Goal: Task Accomplishment & Management: Manage account settings

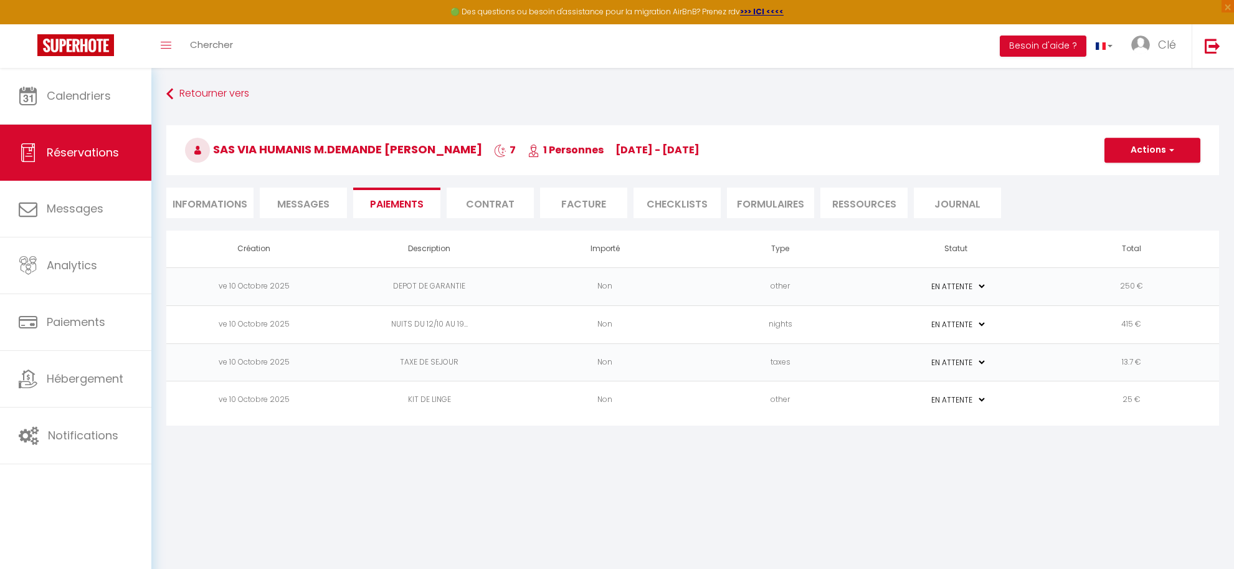
select select "0"
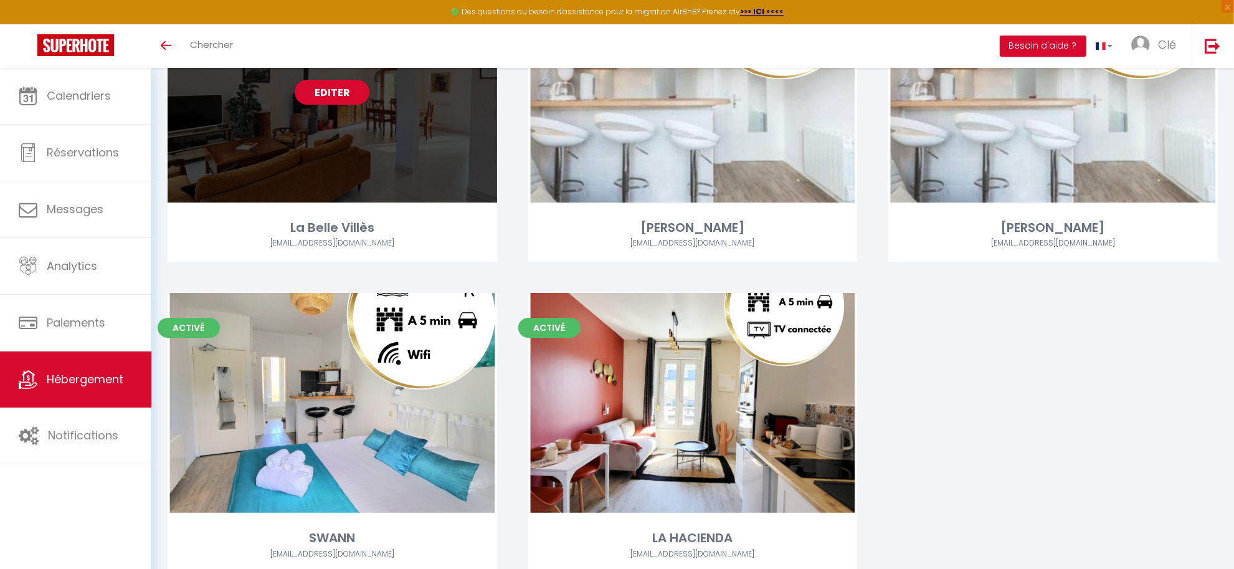
scroll to position [226, 0]
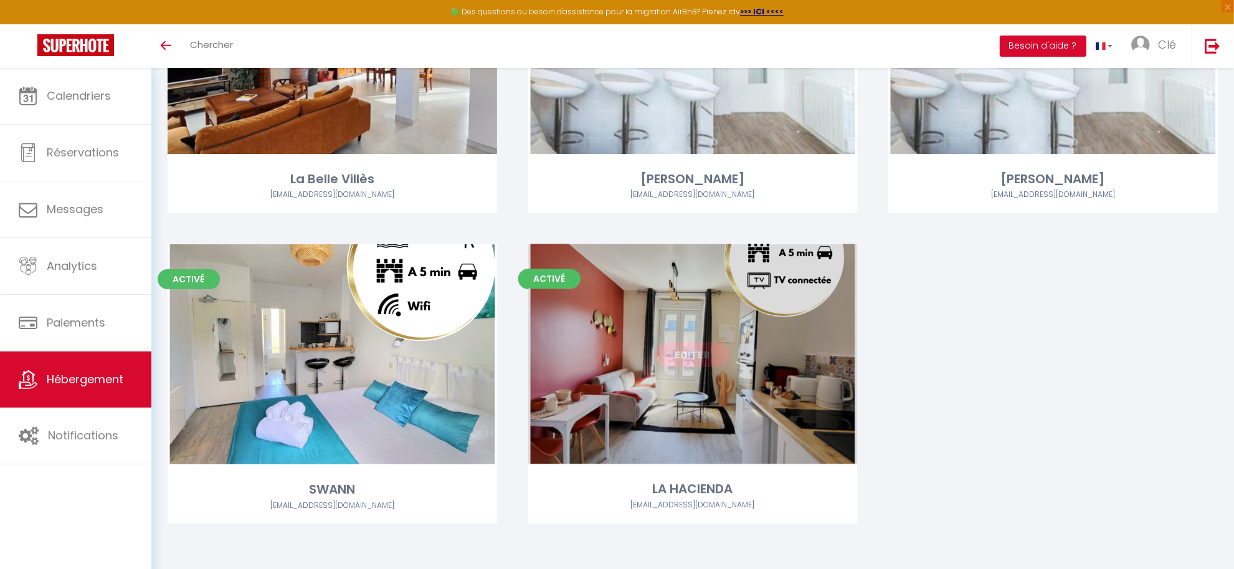
click at [717, 357] on link "Editer" at bounding box center [693, 354] width 75 height 25
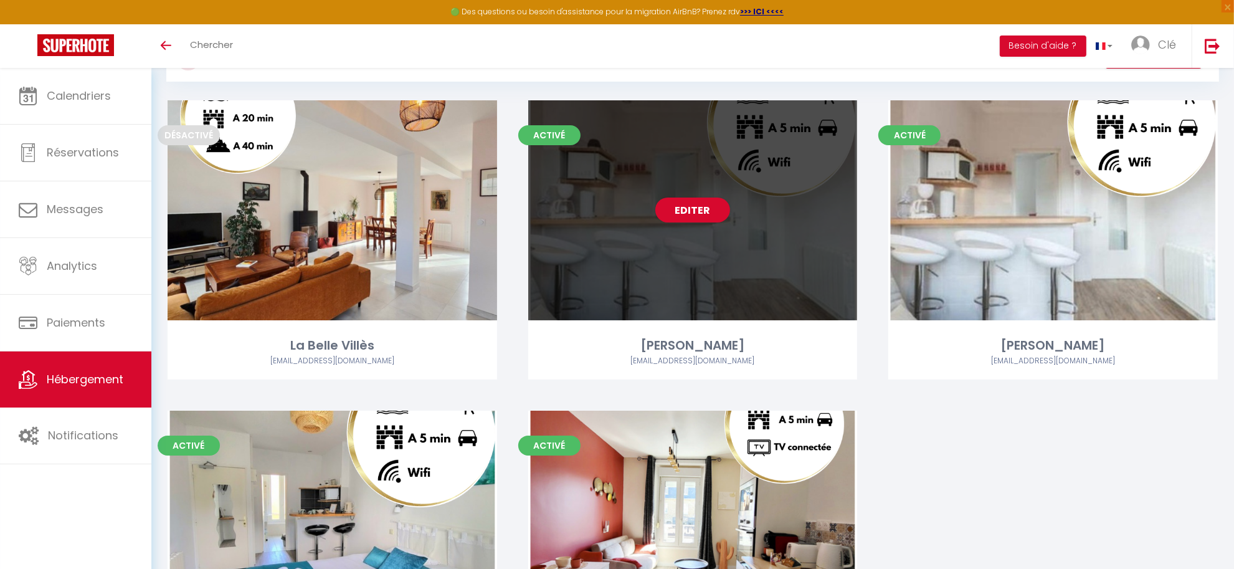
scroll to position [45, 0]
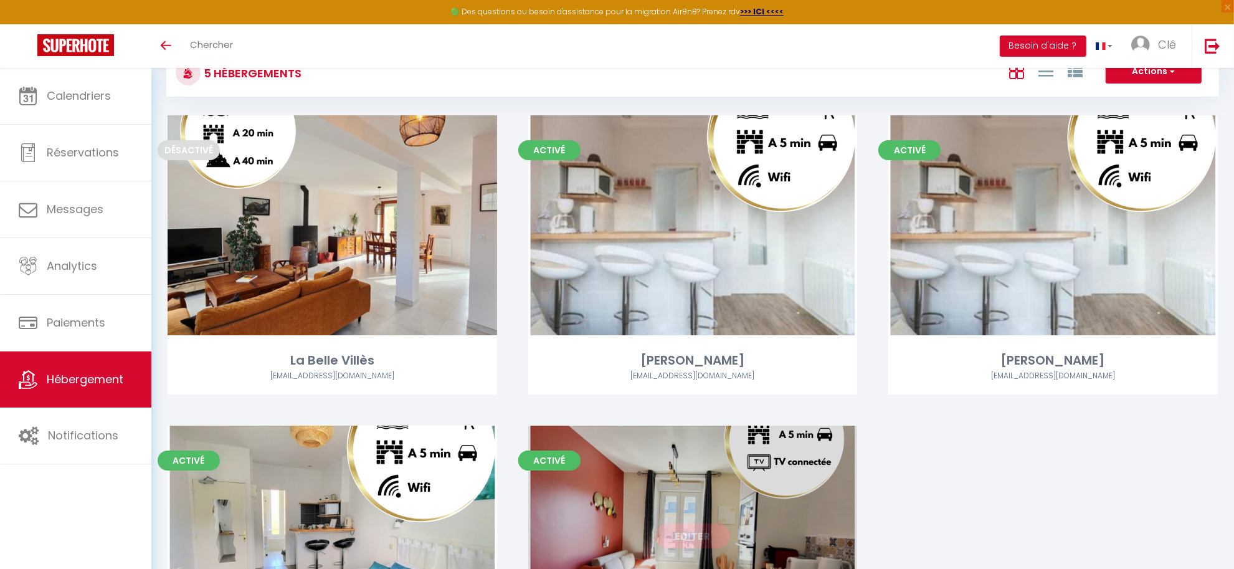
click at [687, 537] on link "Editer" at bounding box center [693, 535] width 75 height 25
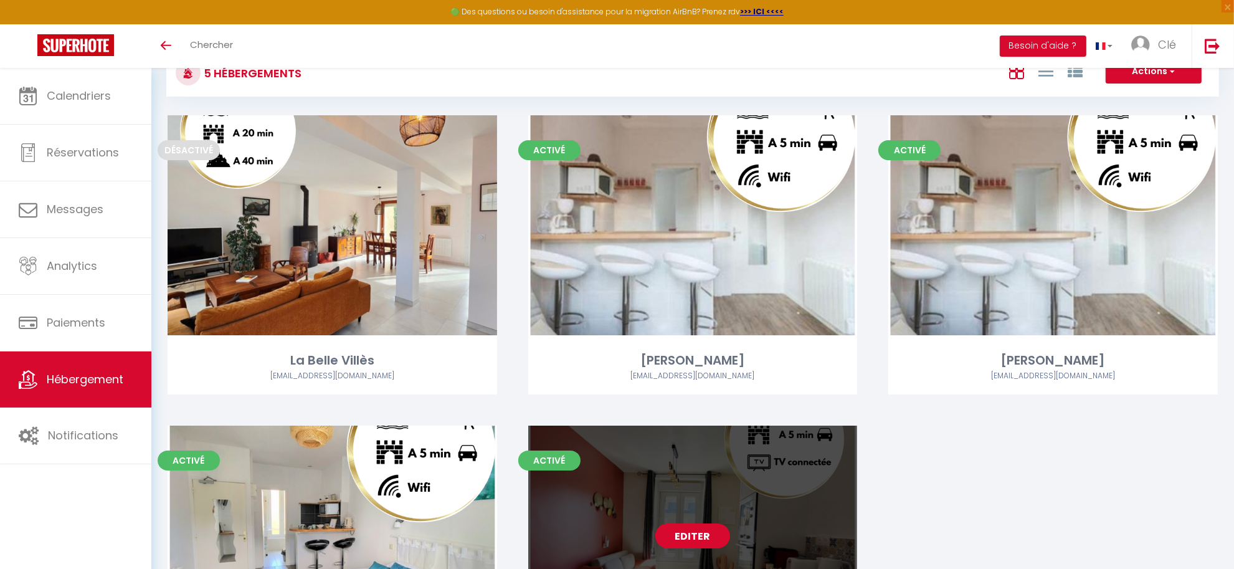
click at [692, 530] on link "Editer" at bounding box center [693, 535] width 75 height 25
select select "3"
select select "2"
select select "1"
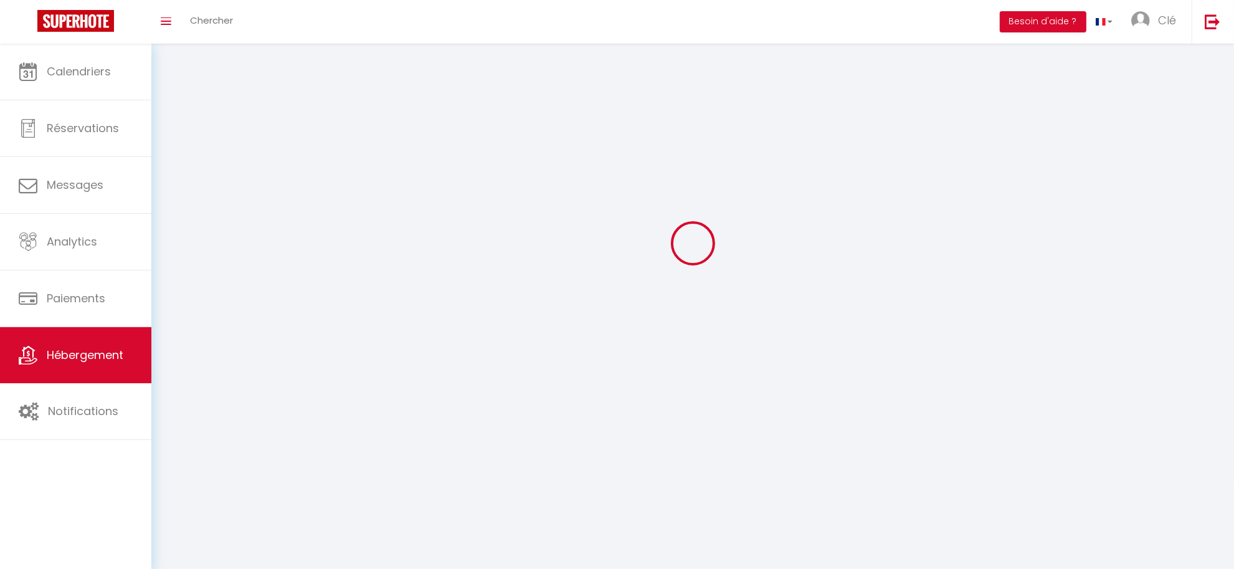
select select
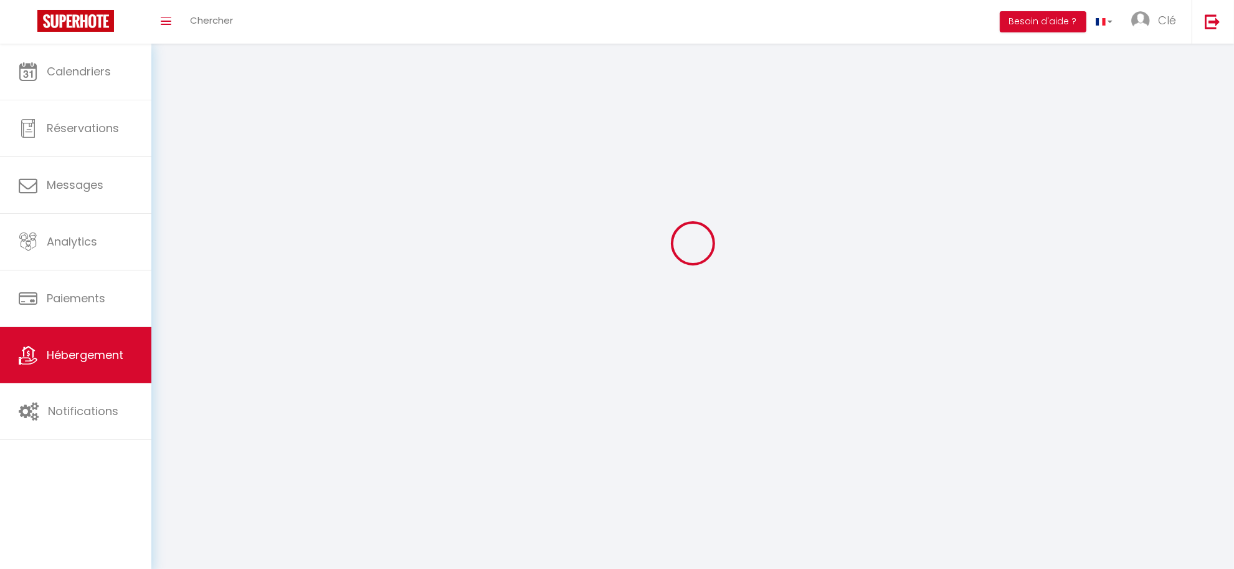
checkbox input "false"
select select
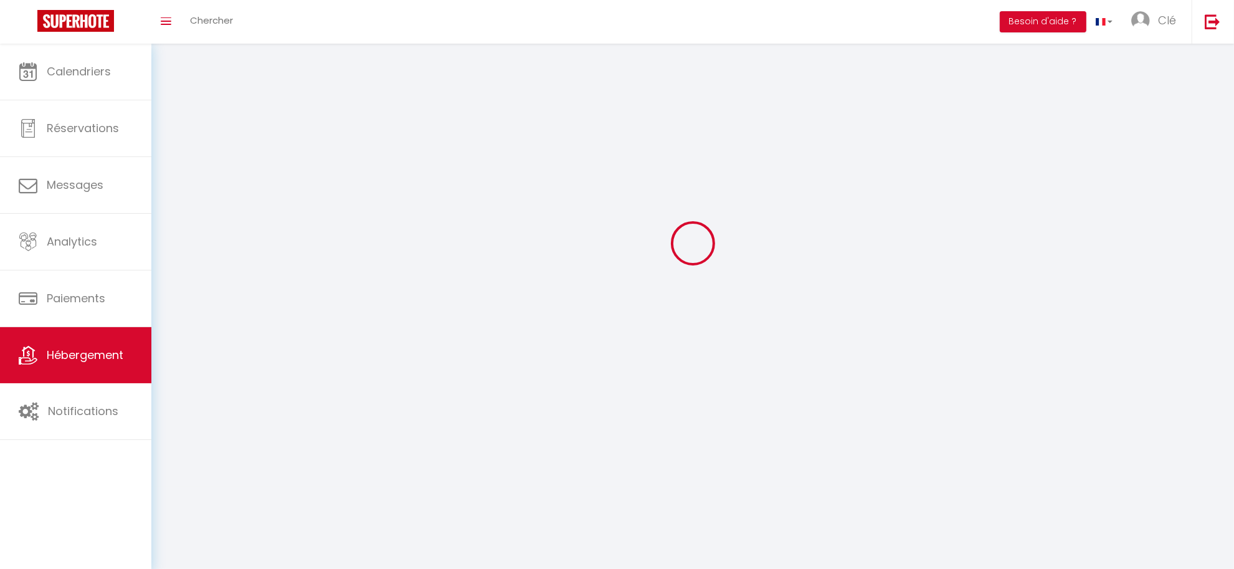
select select
select select "28"
select select
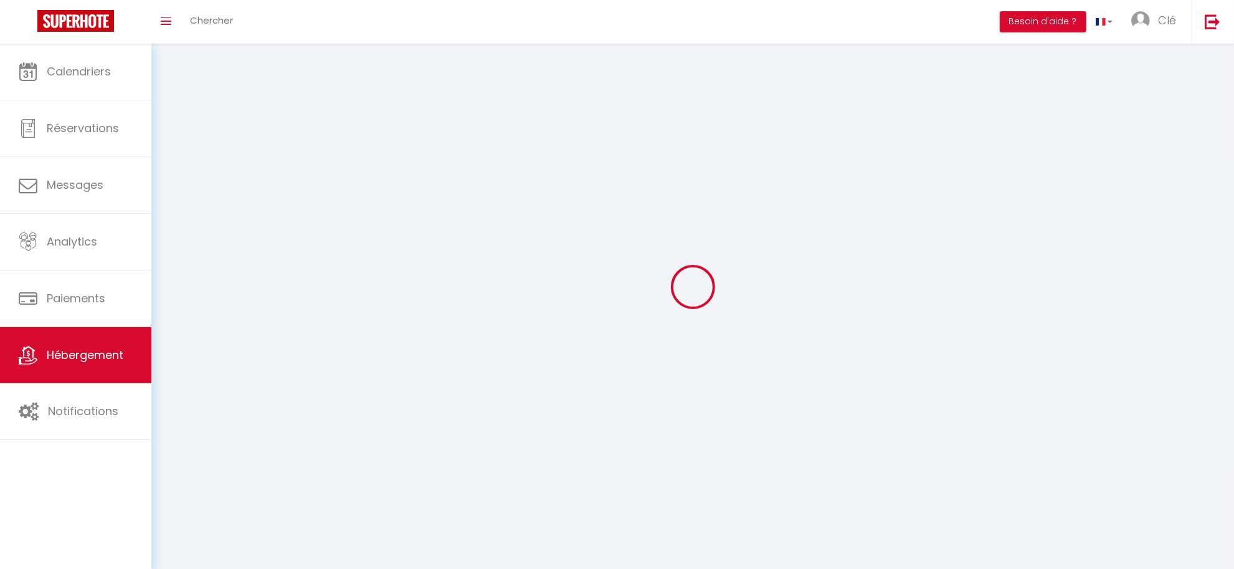
select select
checkbox input "false"
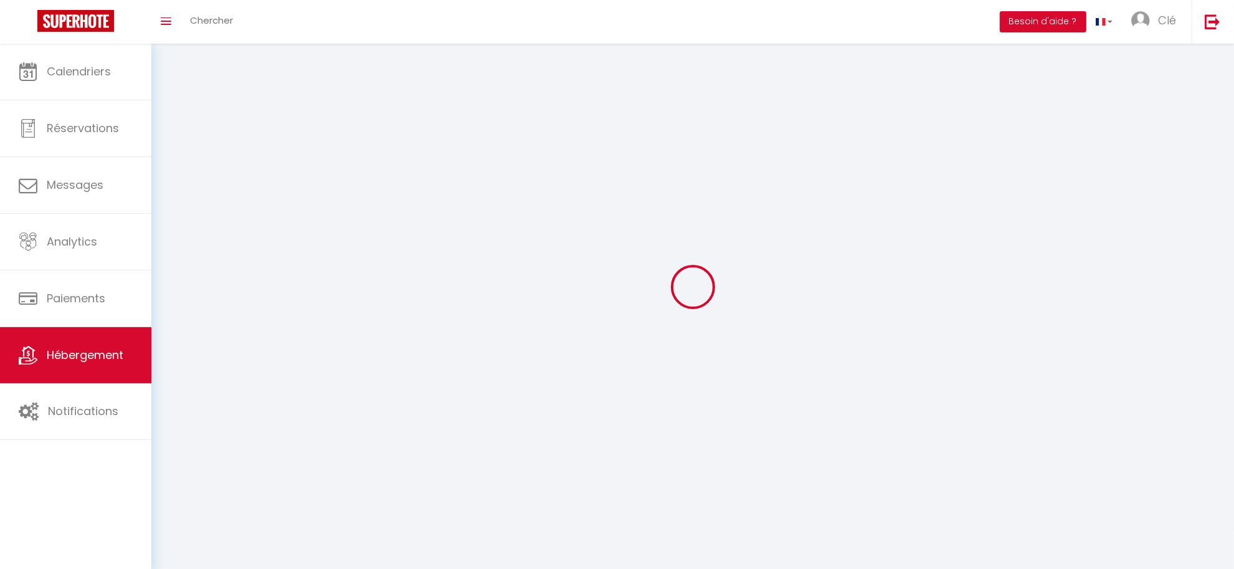
checkbox input "false"
select select
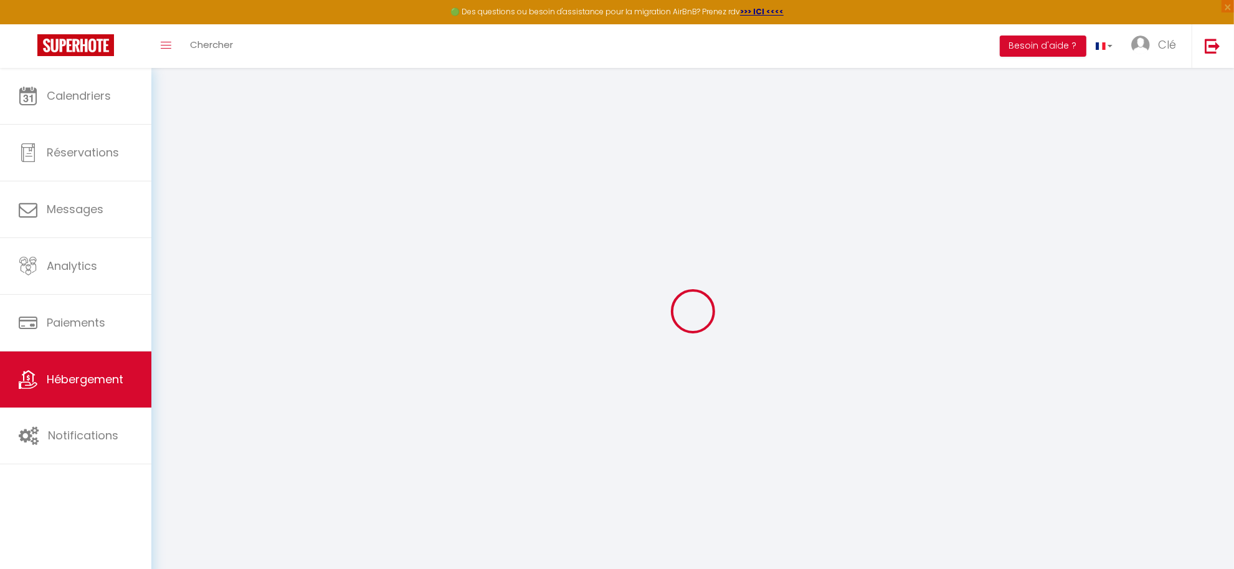
select select
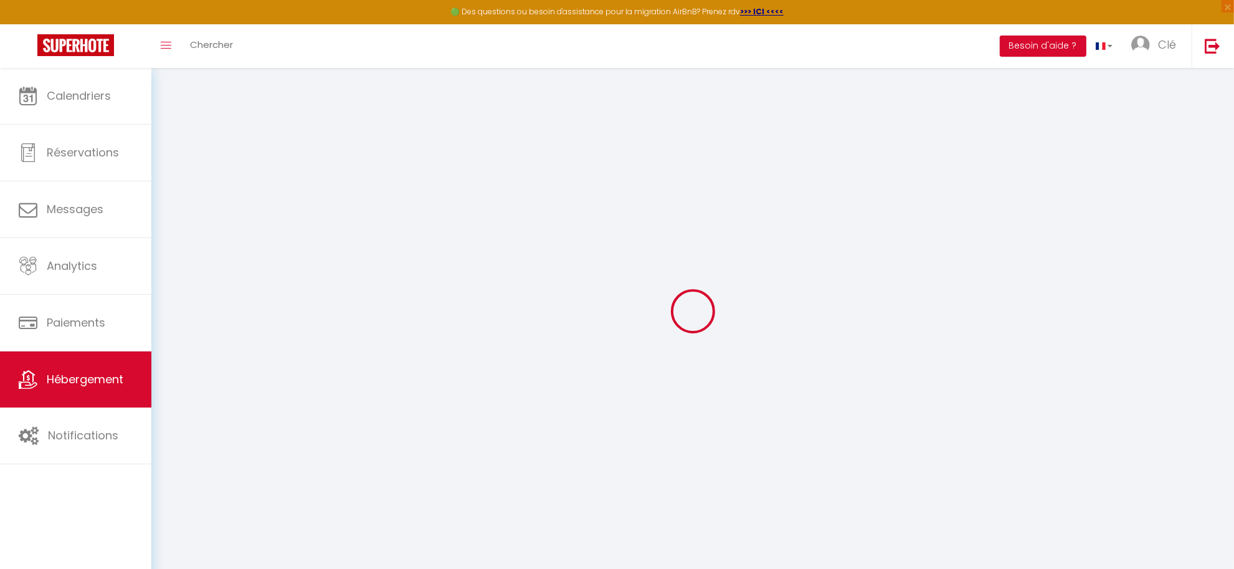
select select
checkbox input "false"
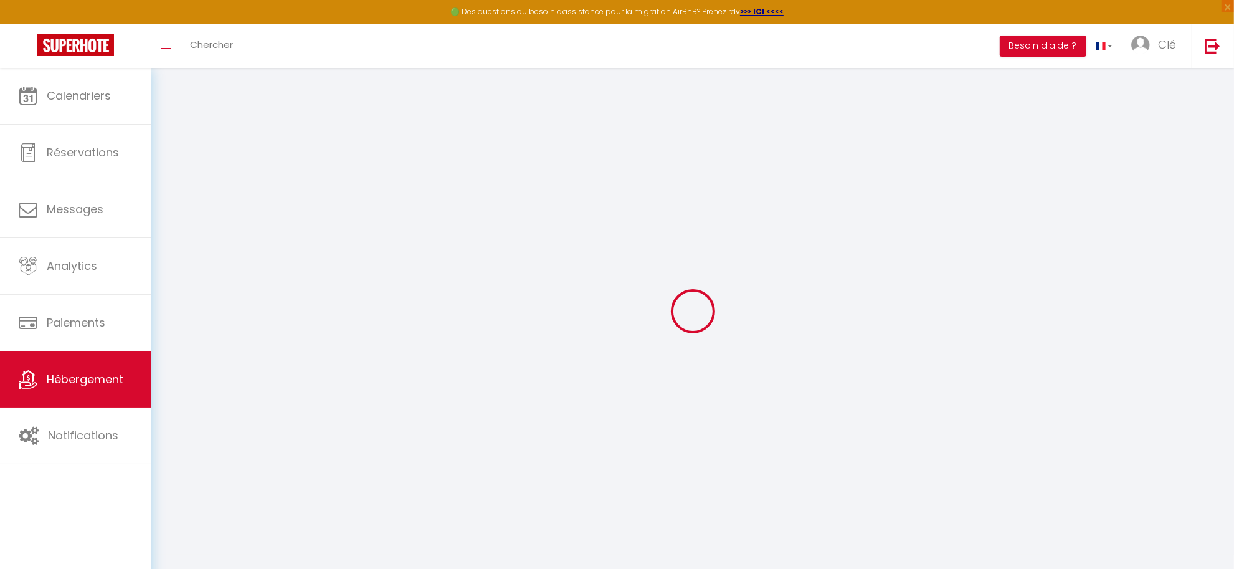
select select
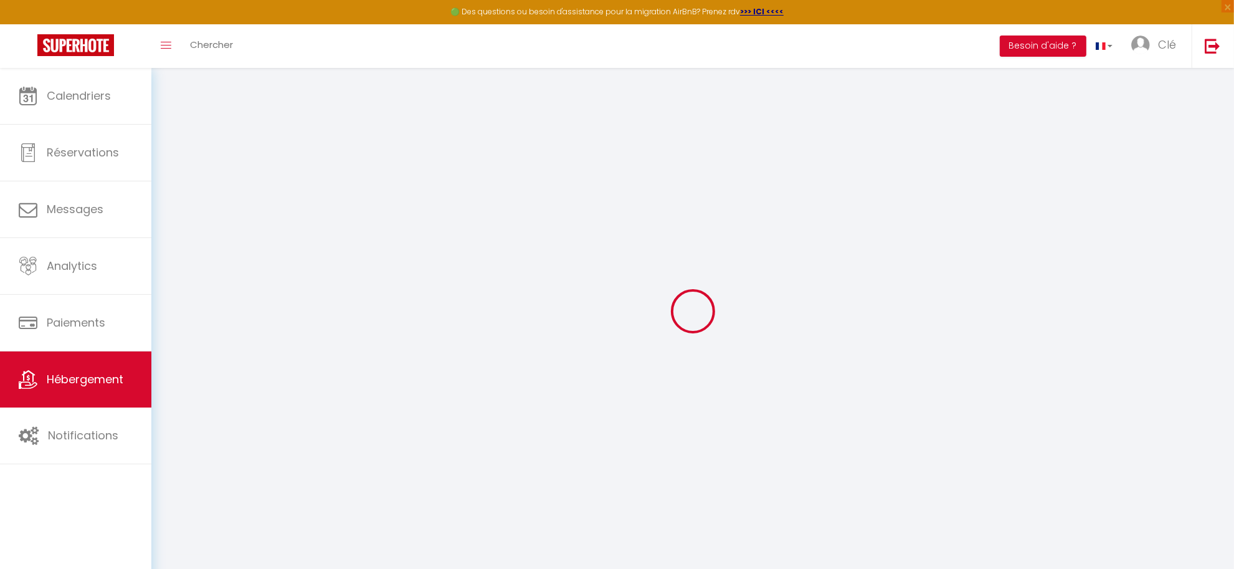
select select
checkbox input "false"
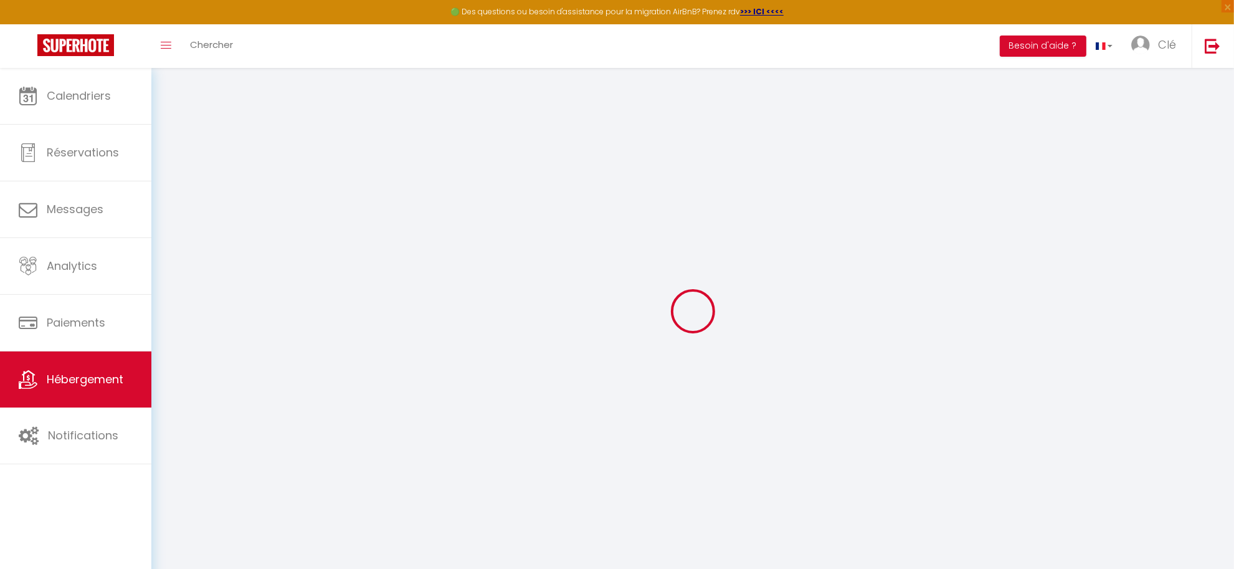
checkbox input "false"
select select
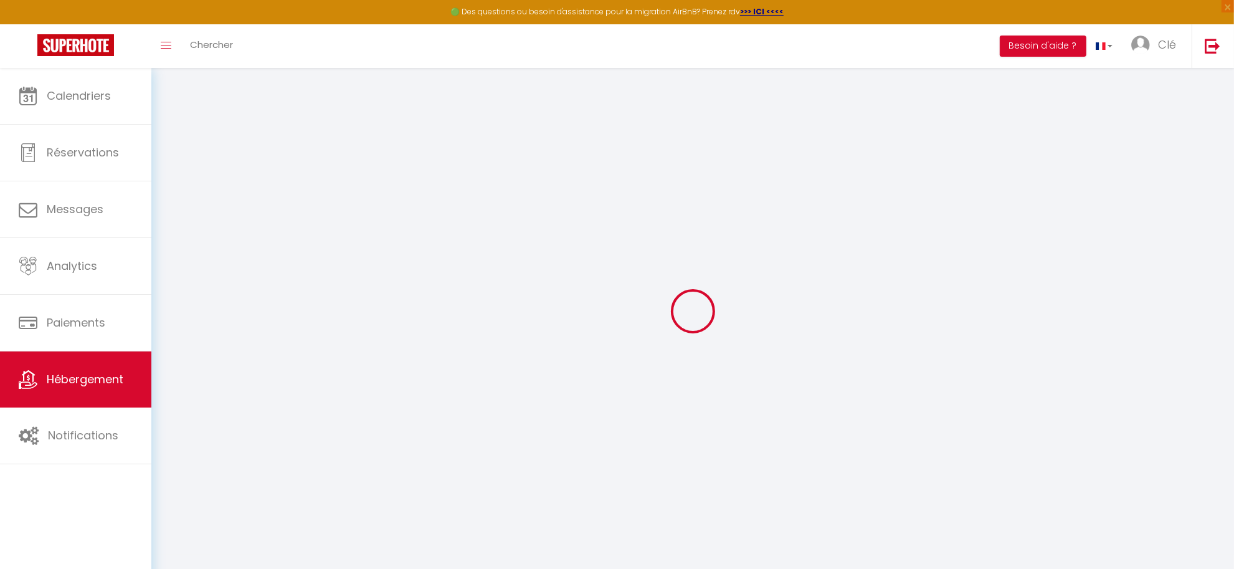
select select
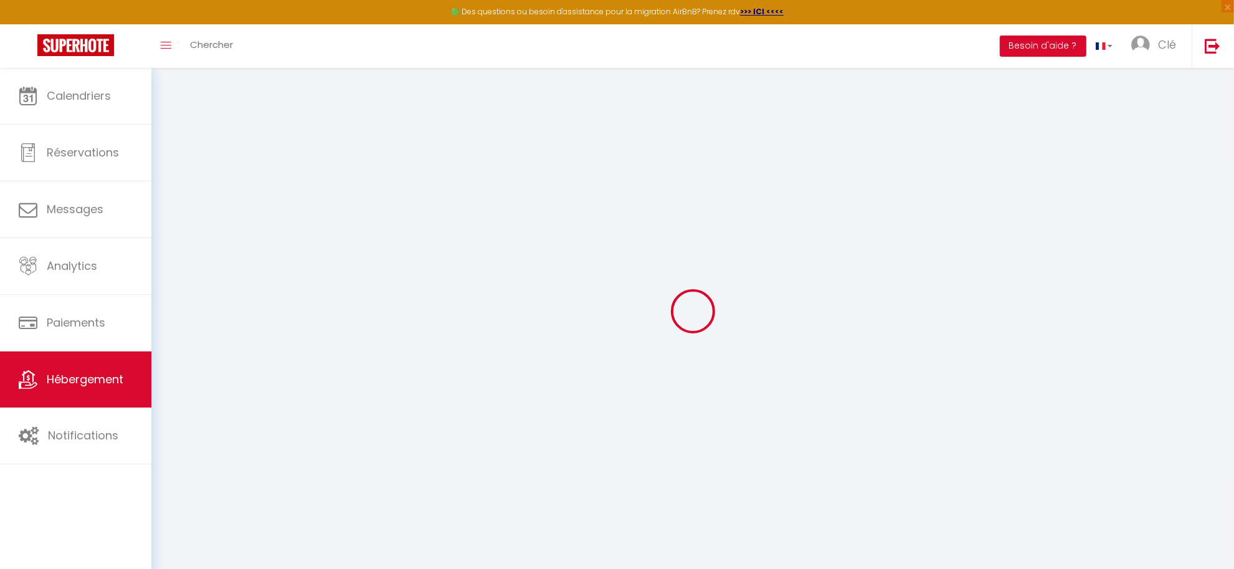
checkbox input "false"
select select
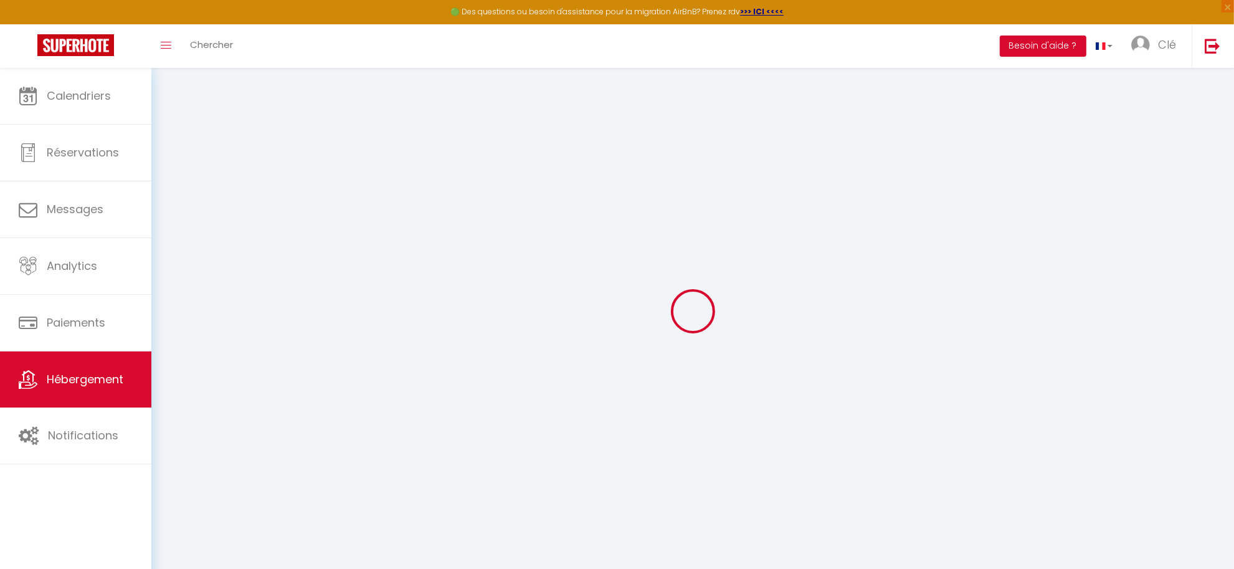
select select
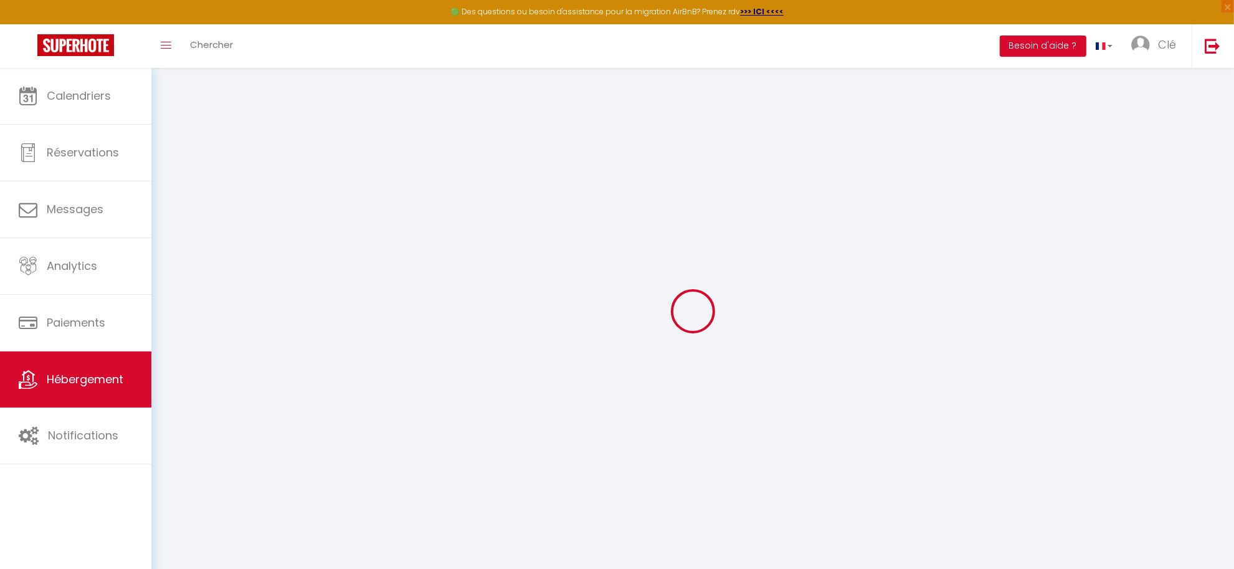
select select
checkbox input "false"
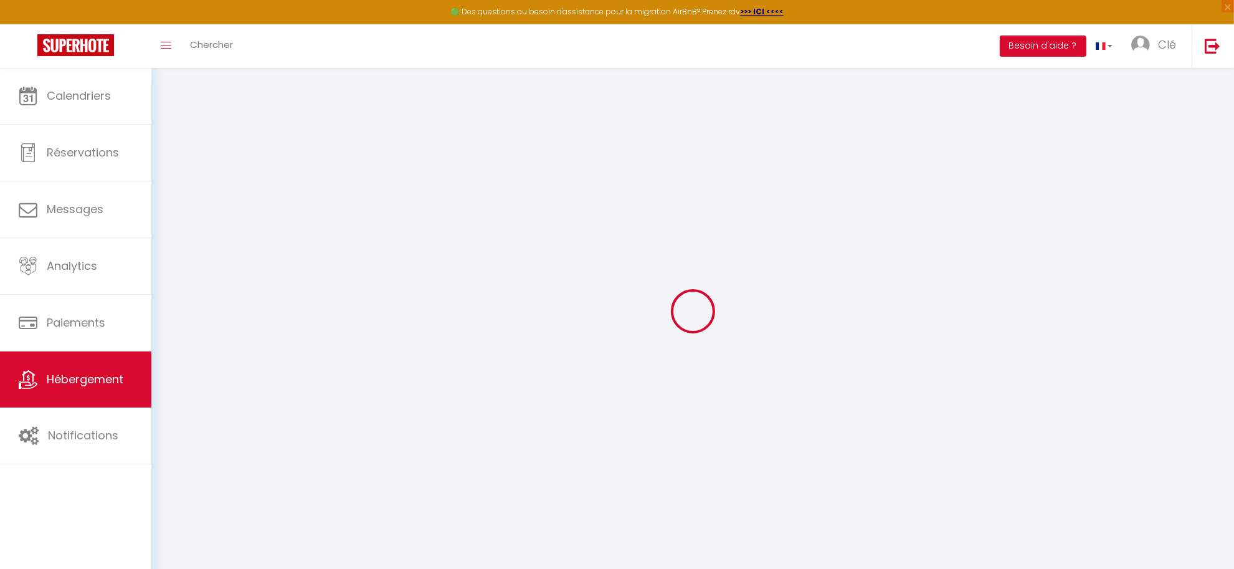
checkbox input "false"
select select
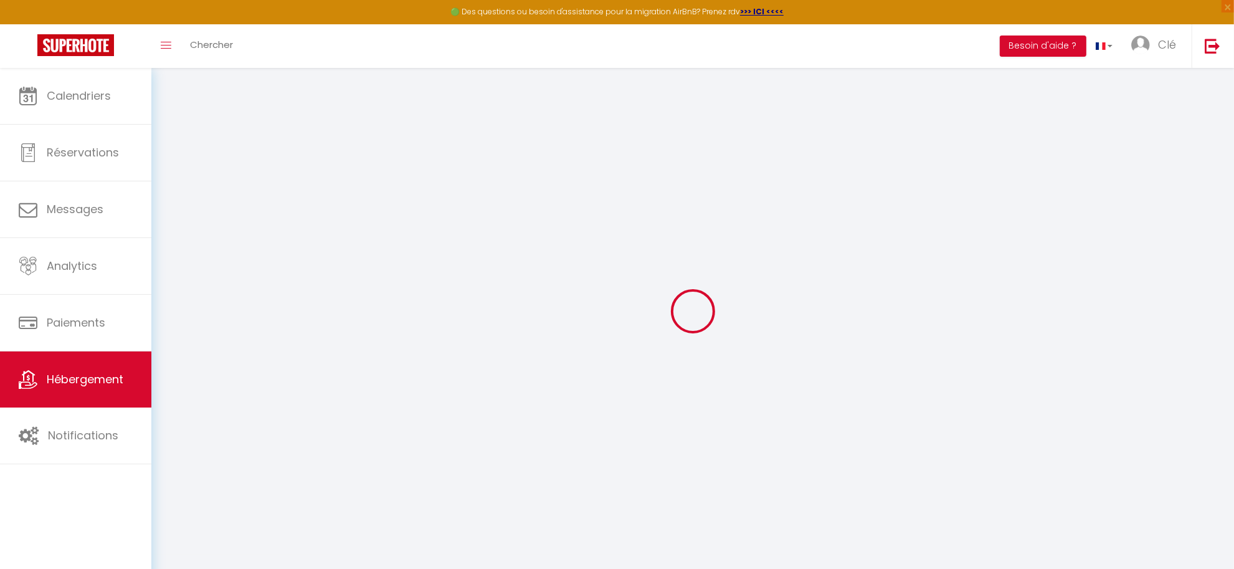
select select
checkbox input "false"
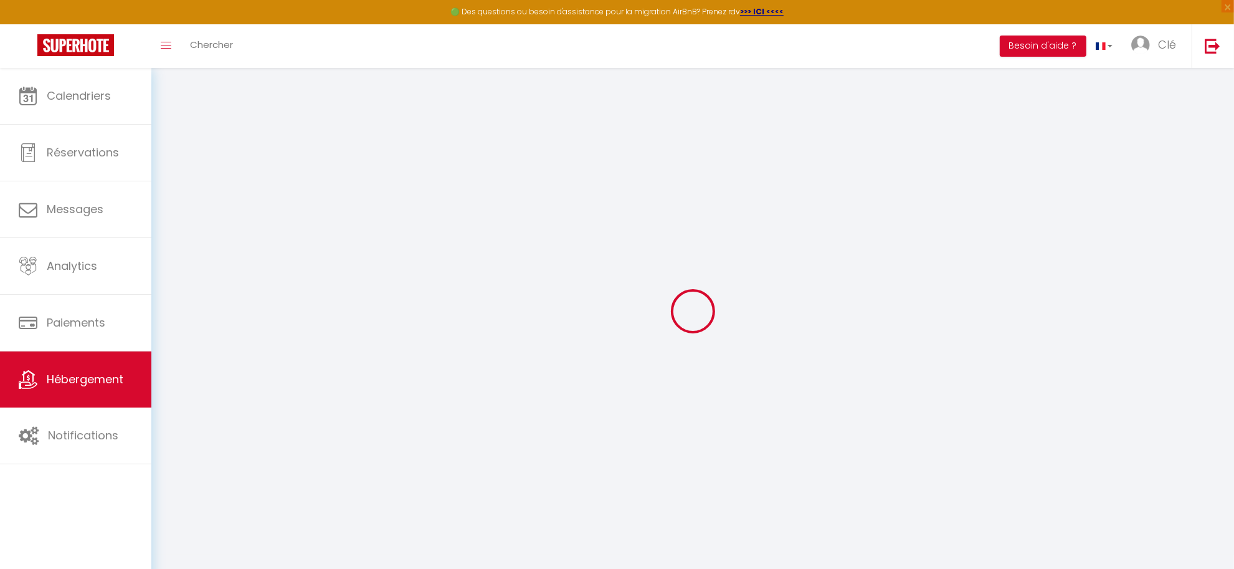
checkbox input "false"
select select
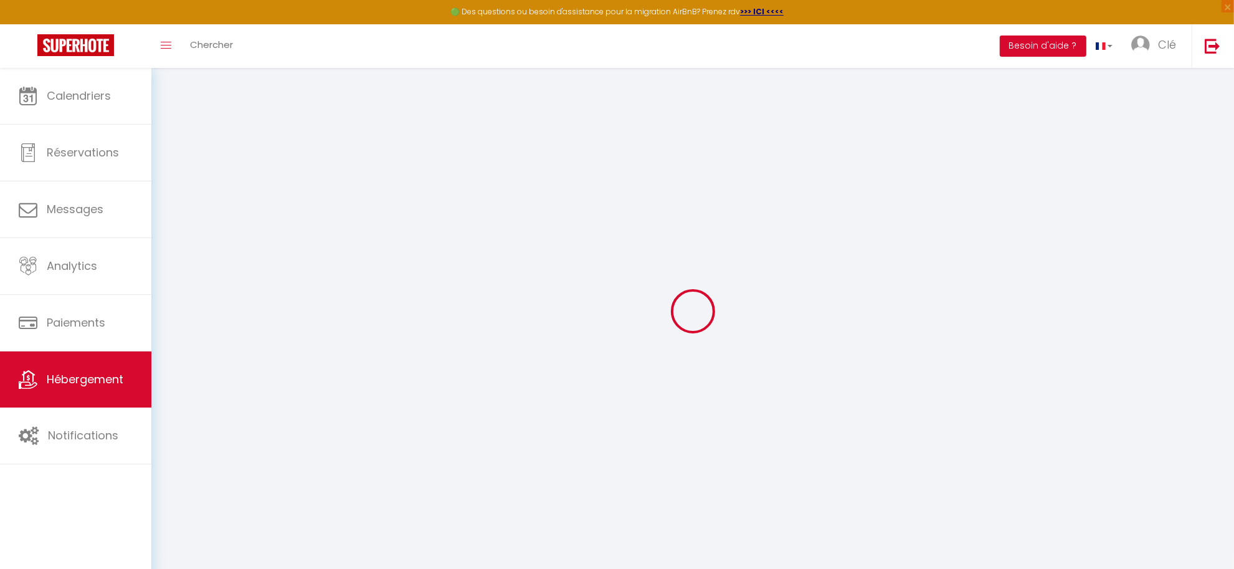
type input "LA HACIENDA"
type input "[PERSON_NAME] et [DATE]"
type input "GUSTIN ET ARCOS BONILLA"
type input "[STREET_ADDRESS]"
type input "35400"
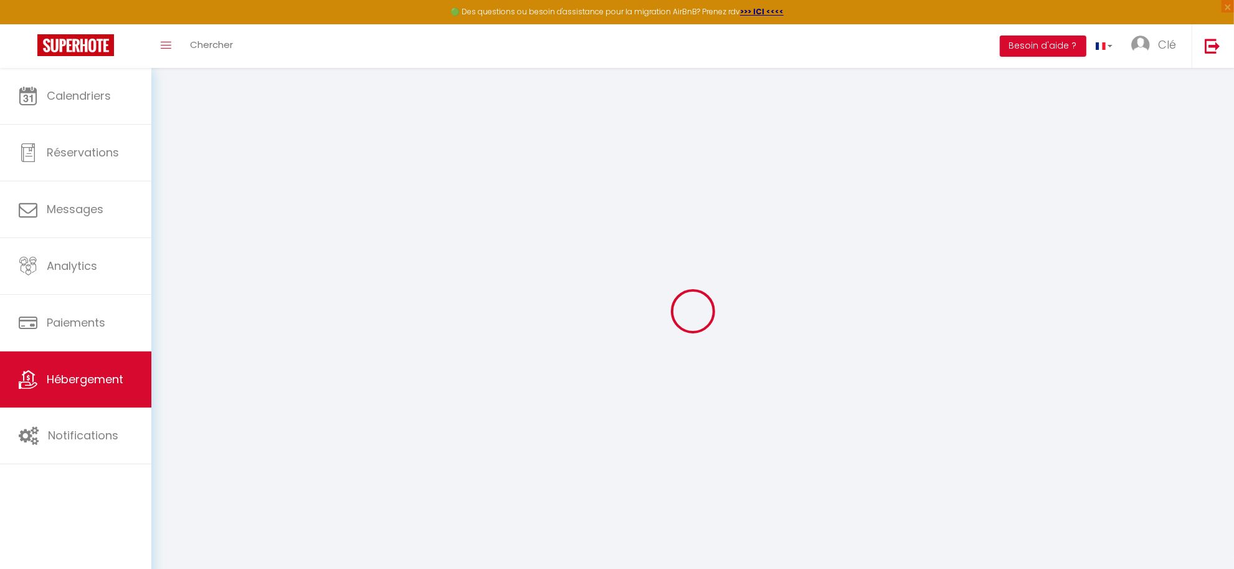
type input "saint malo"
type input "75"
type input "35"
type input "3.3"
type input "4.40"
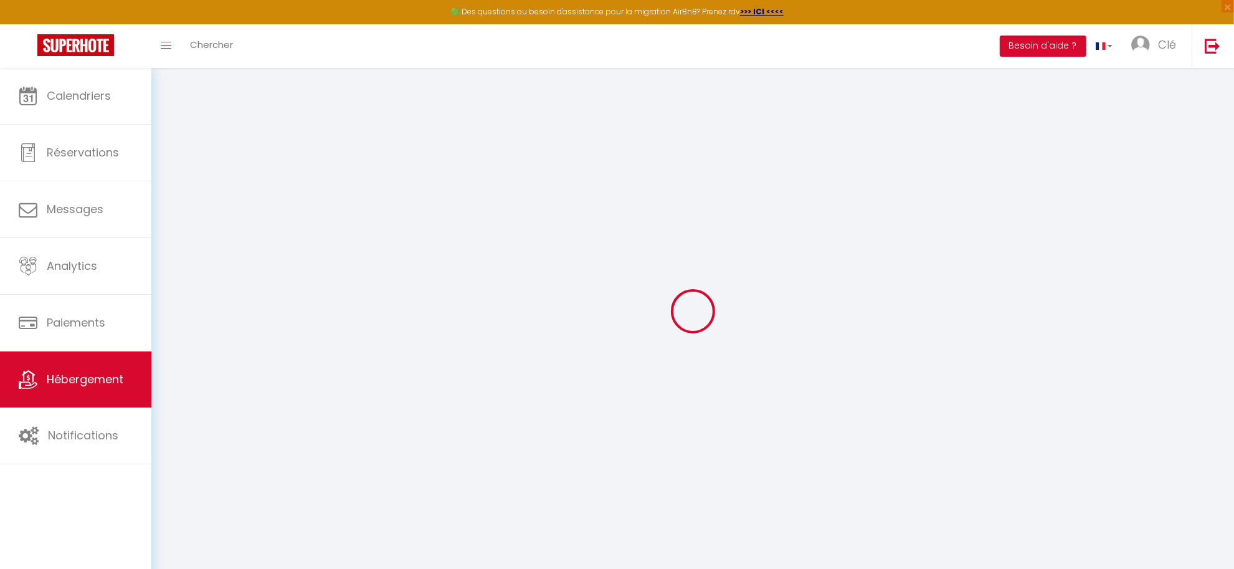
select select
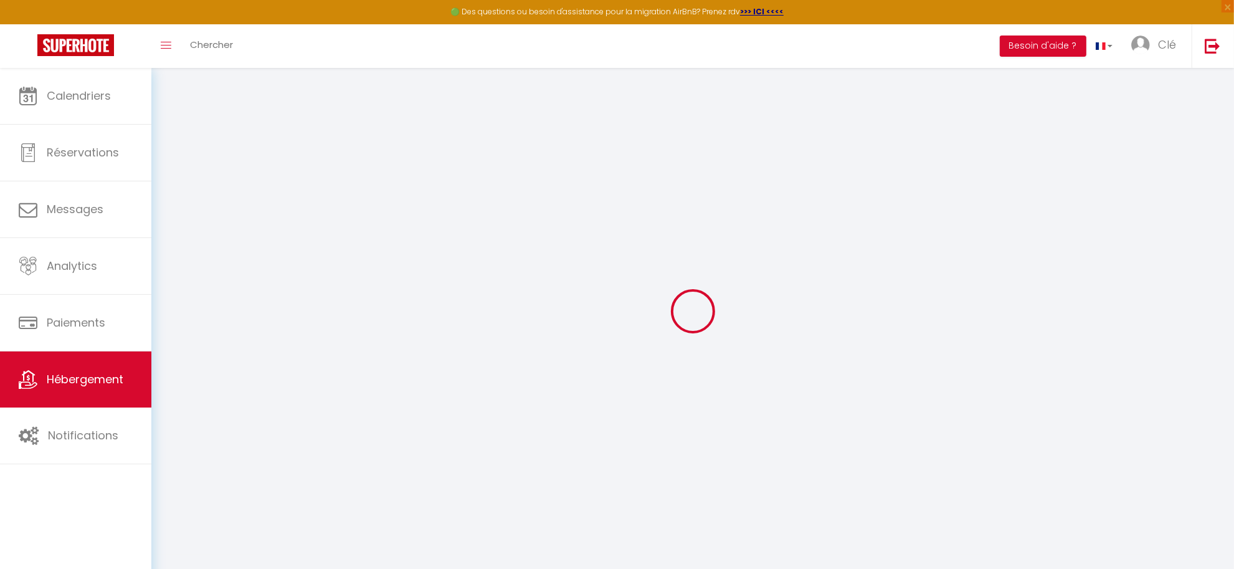
type input "Courtoisville"
type input "35400"
type input "[GEOGRAPHIC_DATA]"
type input "[EMAIL_ADDRESS][DOMAIN_NAME]"
select select "9415"
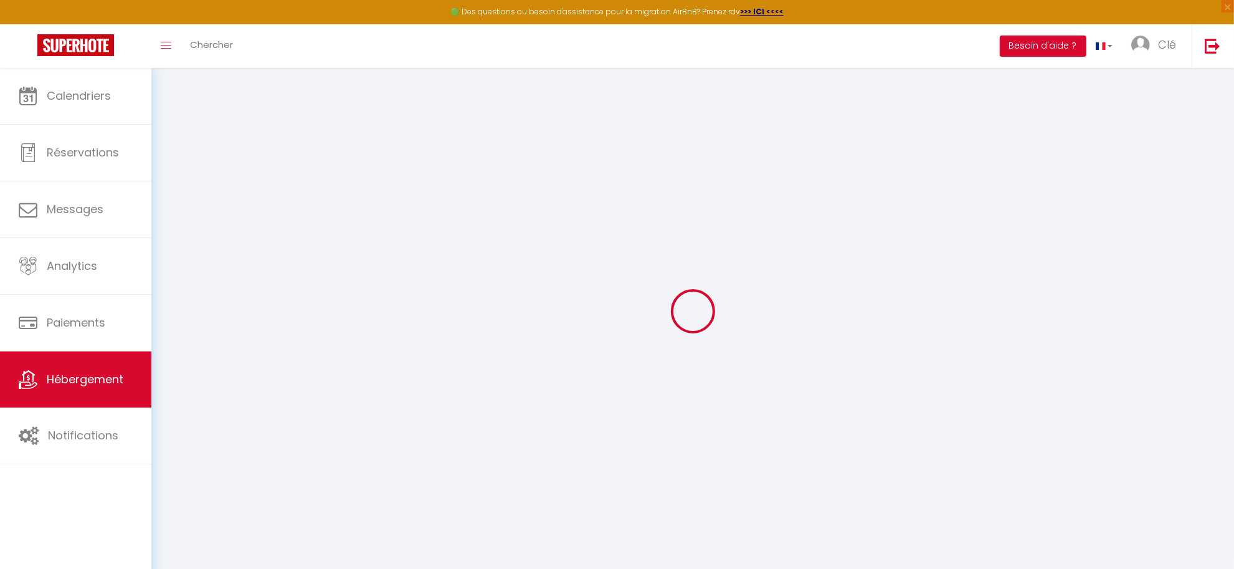
checkbox input "false"
radio input "true"
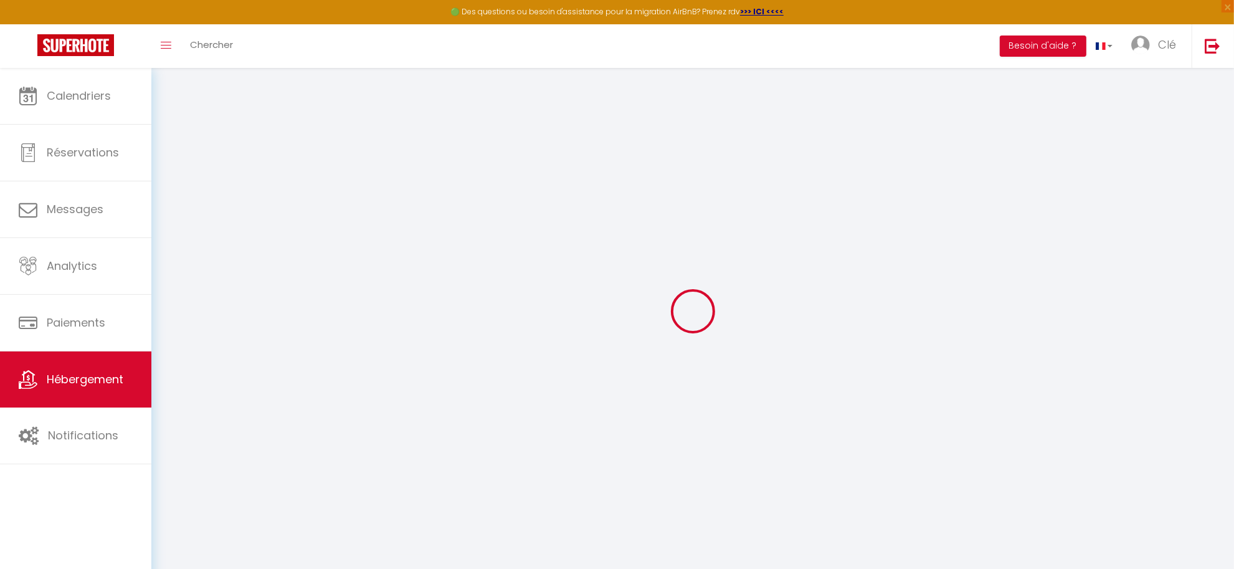
type input "35"
type input "0"
type input "25"
type input "0"
checkbox input "false"
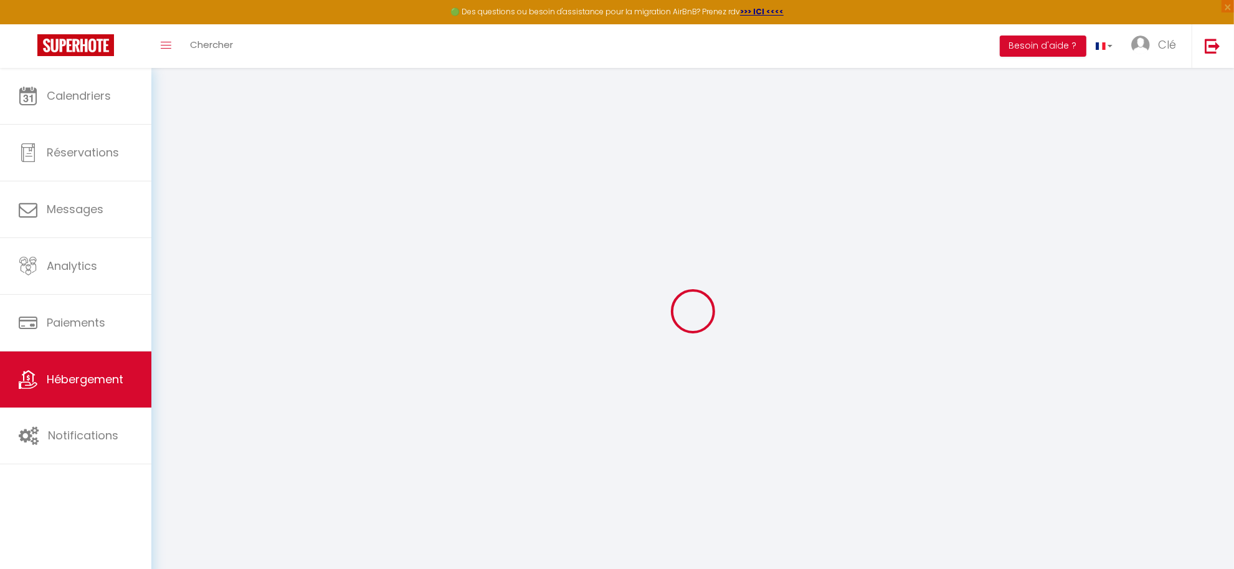
checkbox input "false"
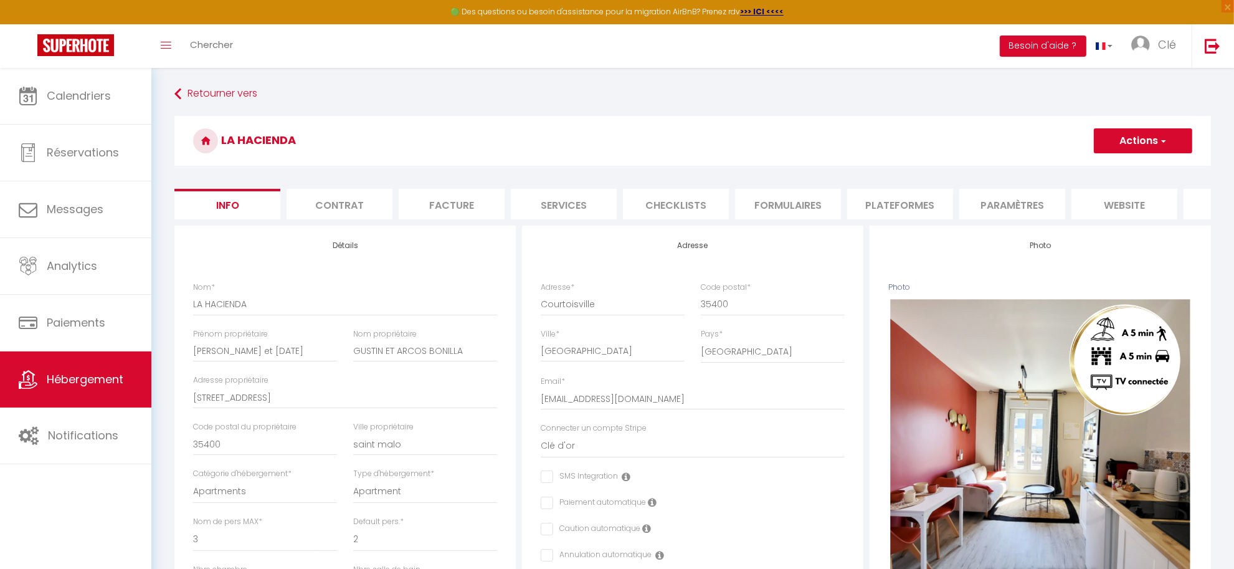
click at [348, 204] on li "Contrat" at bounding box center [340, 204] width 106 height 31
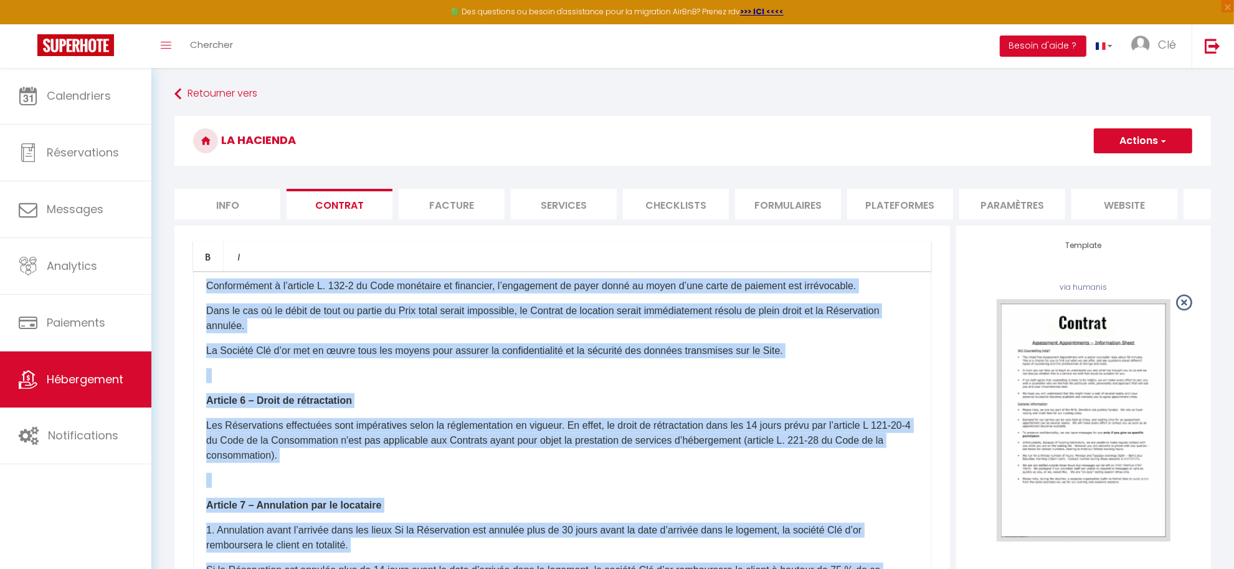
scroll to position [2066, 0]
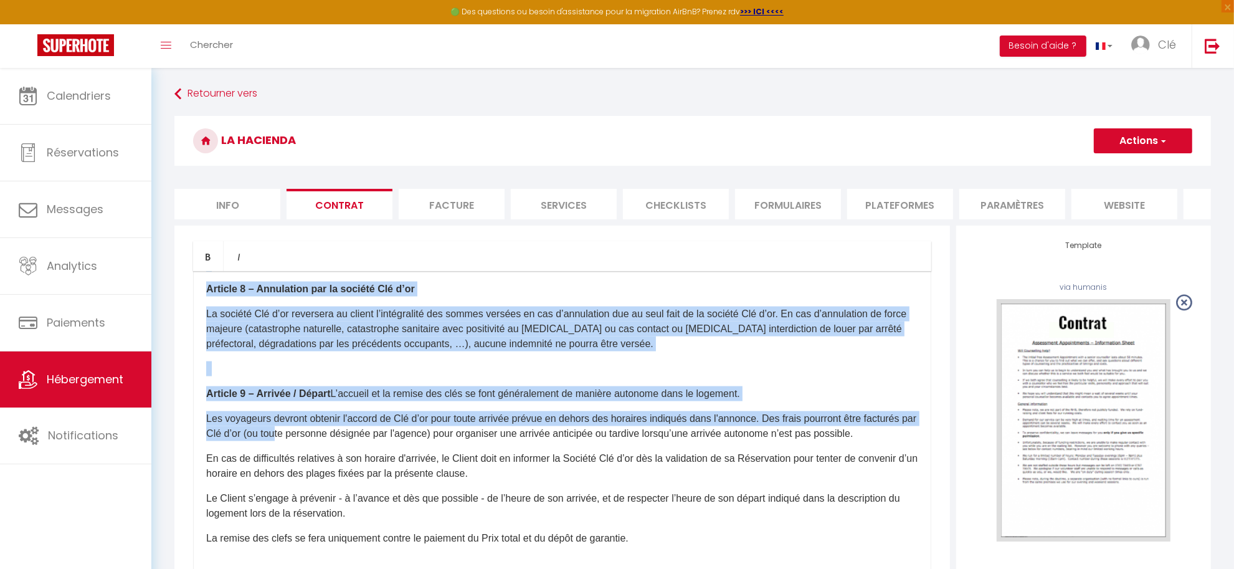
drag, startPoint x: 224, startPoint y: 335, endPoint x: 725, endPoint y: 296, distance: 501.9
click at [629, 487] on div "Conditions Générales de Location [GEOGRAPHIC_DATA] Le service de Réservation d’…" at bounding box center [562, 520] width 738 height 499
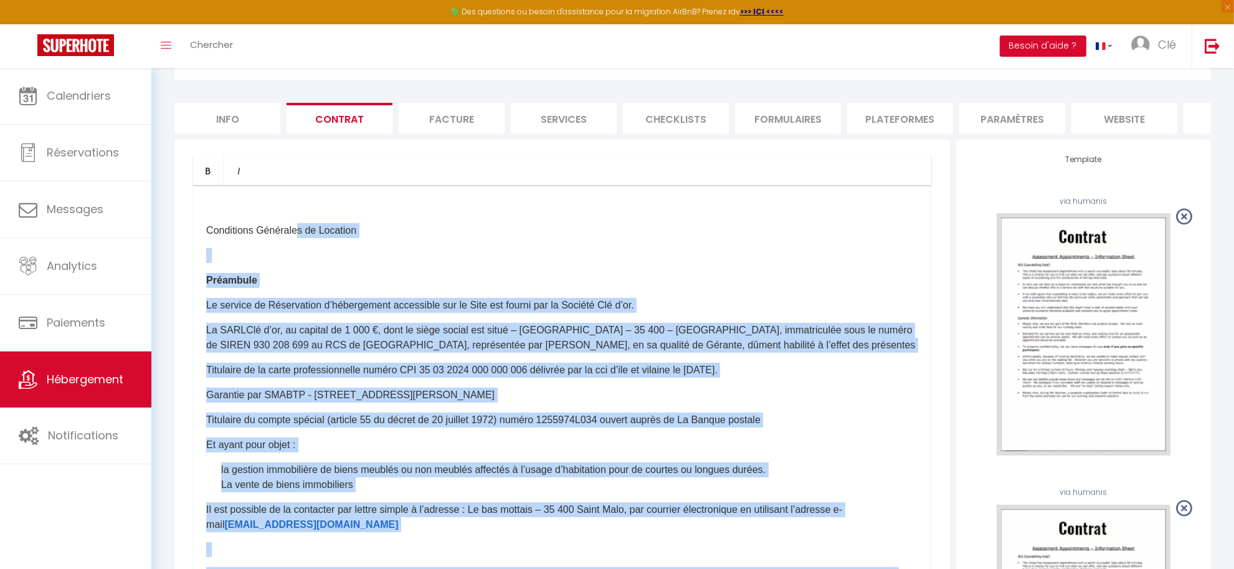
scroll to position [0, 0]
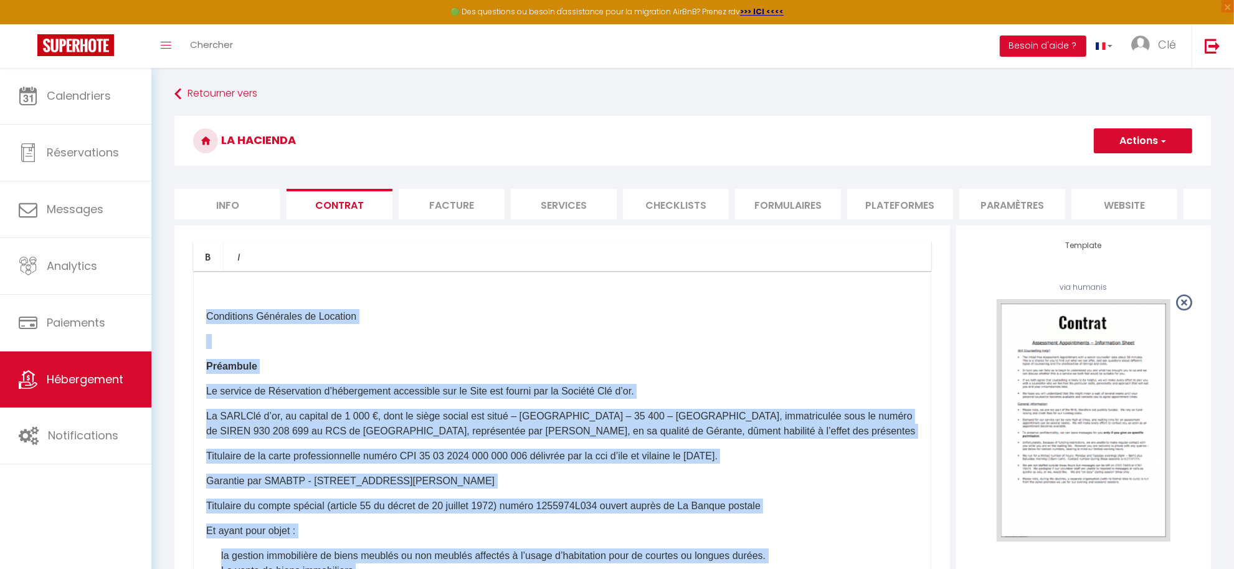
drag, startPoint x: 358, startPoint y: 474, endPoint x: 221, endPoint y: 310, distance: 213.7
click at [221, 310] on div "Conditions Générales de Location [GEOGRAPHIC_DATA] Le service de Réservation d’…" at bounding box center [562, 520] width 738 height 499
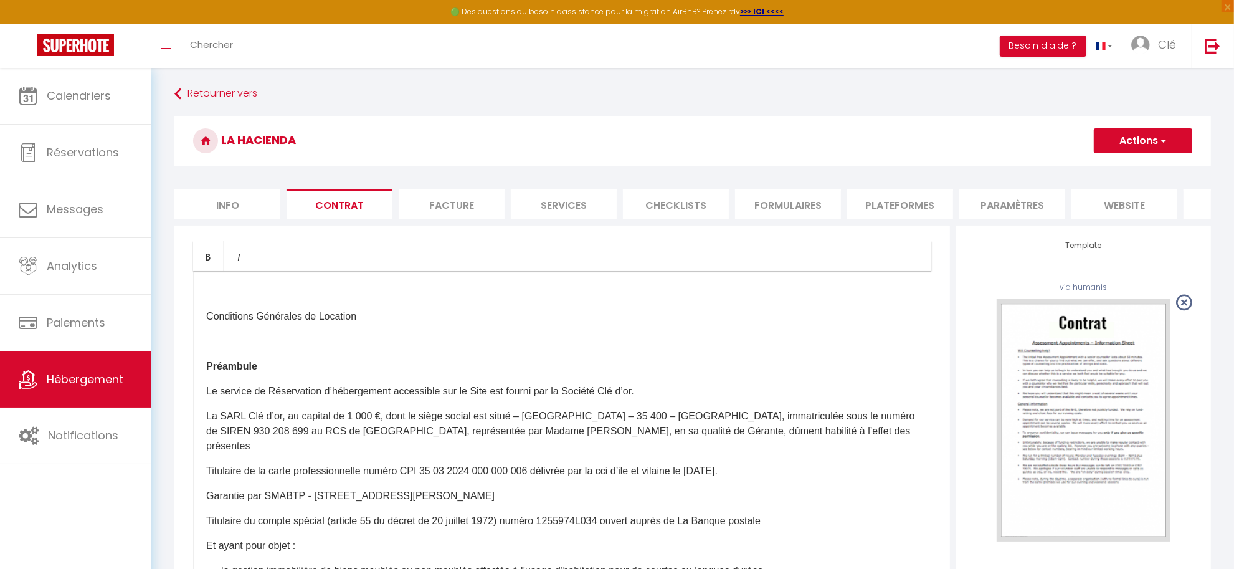
click at [1139, 143] on button "Actions" at bounding box center [1143, 140] width 98 height 25
click at [1075, 165] on link "Enregistrer" at bounding box center [1106, 168] width 171 height 16
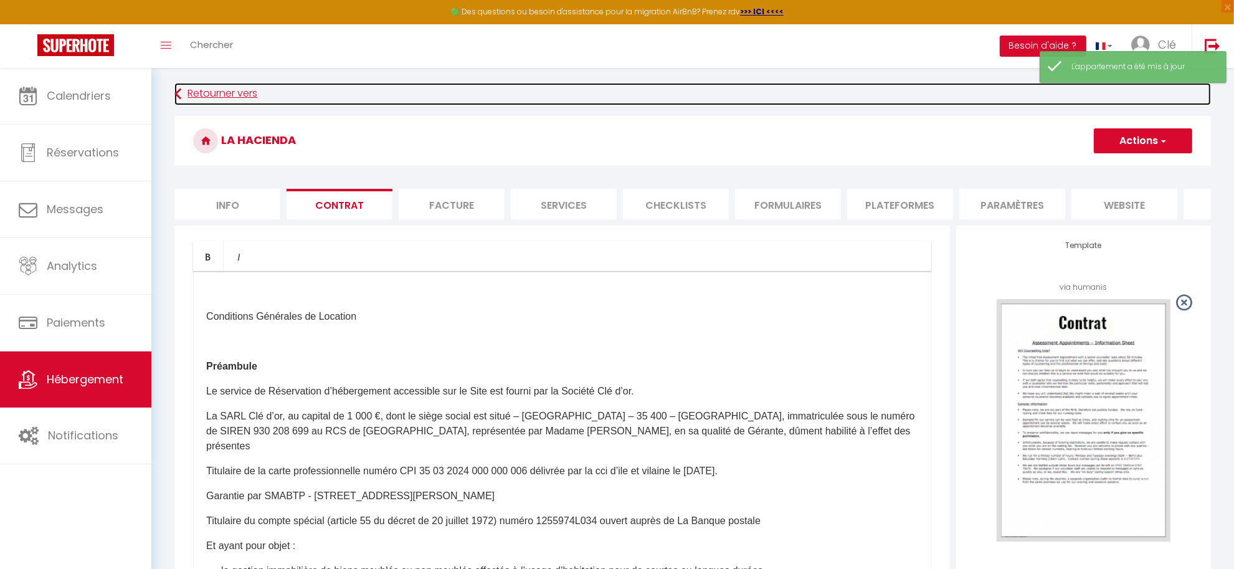
click at [219, 97] on link "Retourner vers" at bounding box center [692, 94] width 1037 height 22
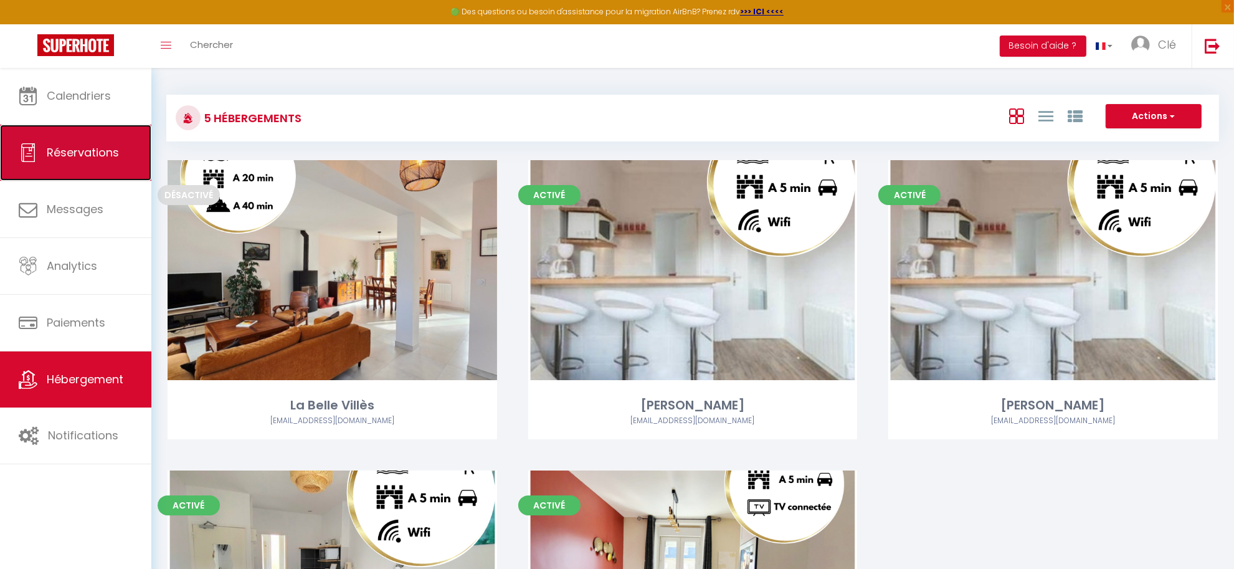
click at [52, 160] on link "Réservations" at bounding box center [75, 153] width 151 height 56
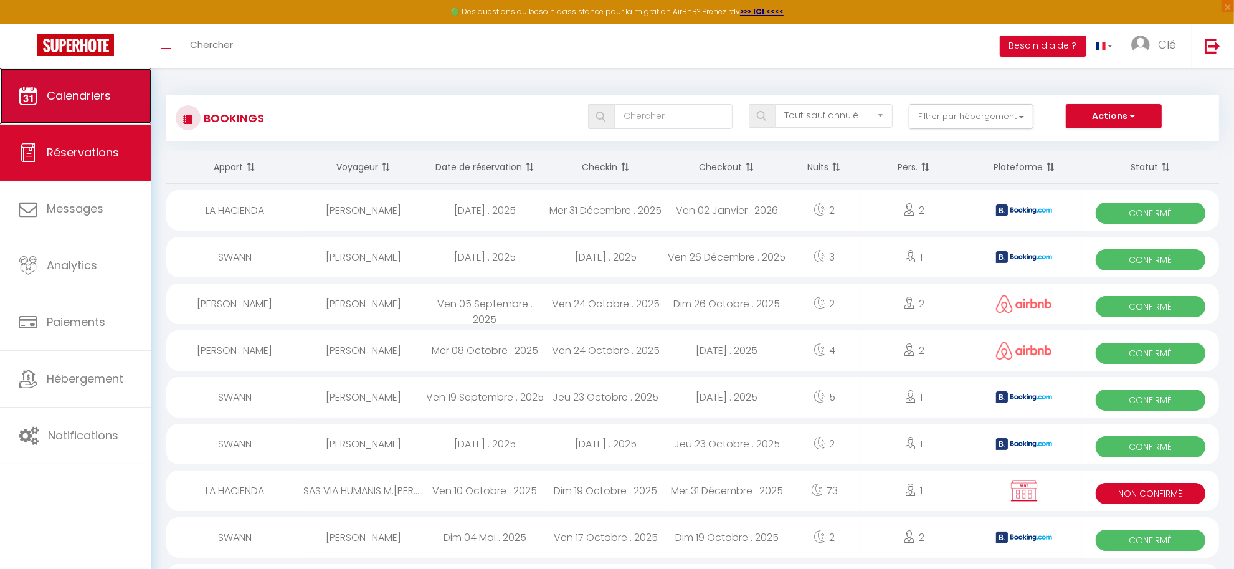
click at [67, 84] on link "Calendriers" at bounding box center [75, 96] width 151 height 56
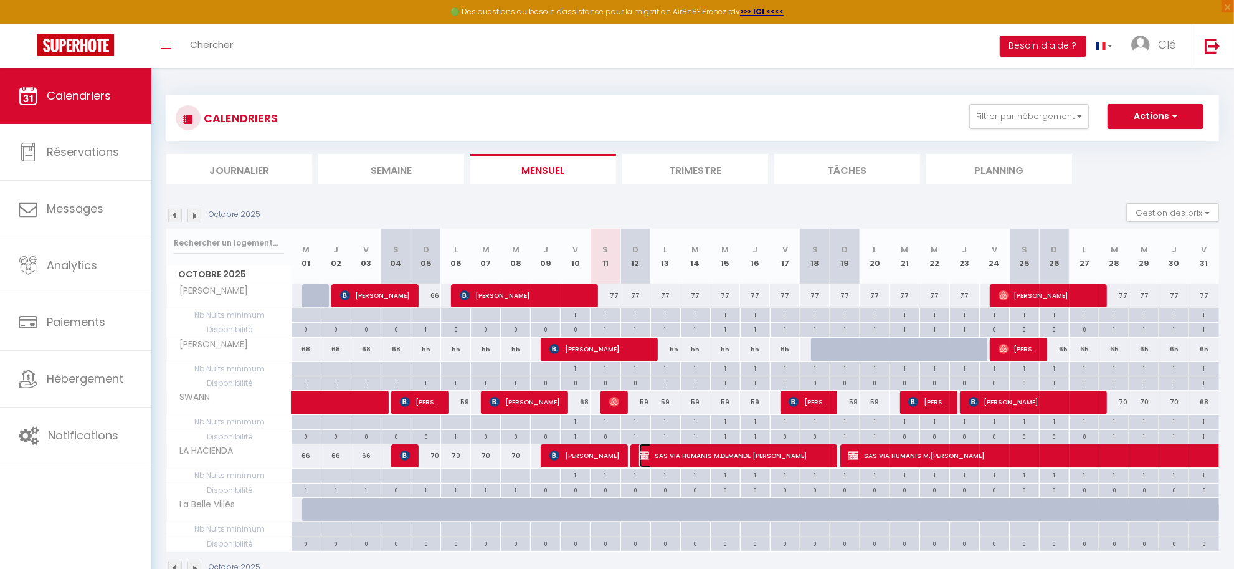
click at [763, 449] on span "SAS VIA HUMANIS M.DEMANDE [PERSON_NAME]" at bounding box center [733, 456] width 189 height 24
select select "OK"
select select "KO"
select select "0"
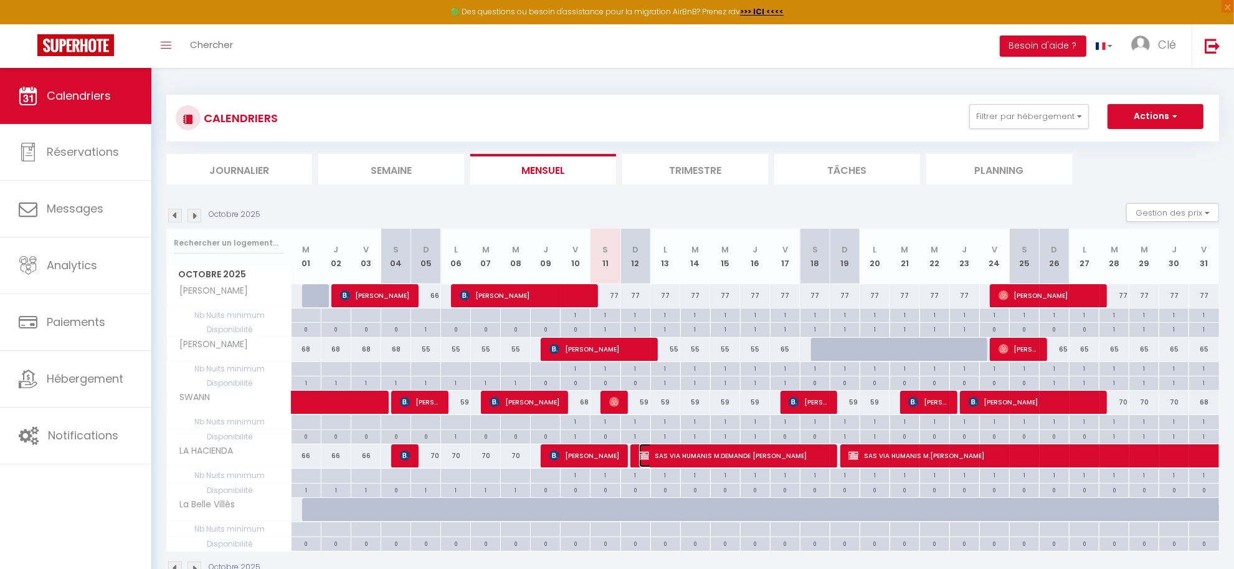
select select "1"
select select
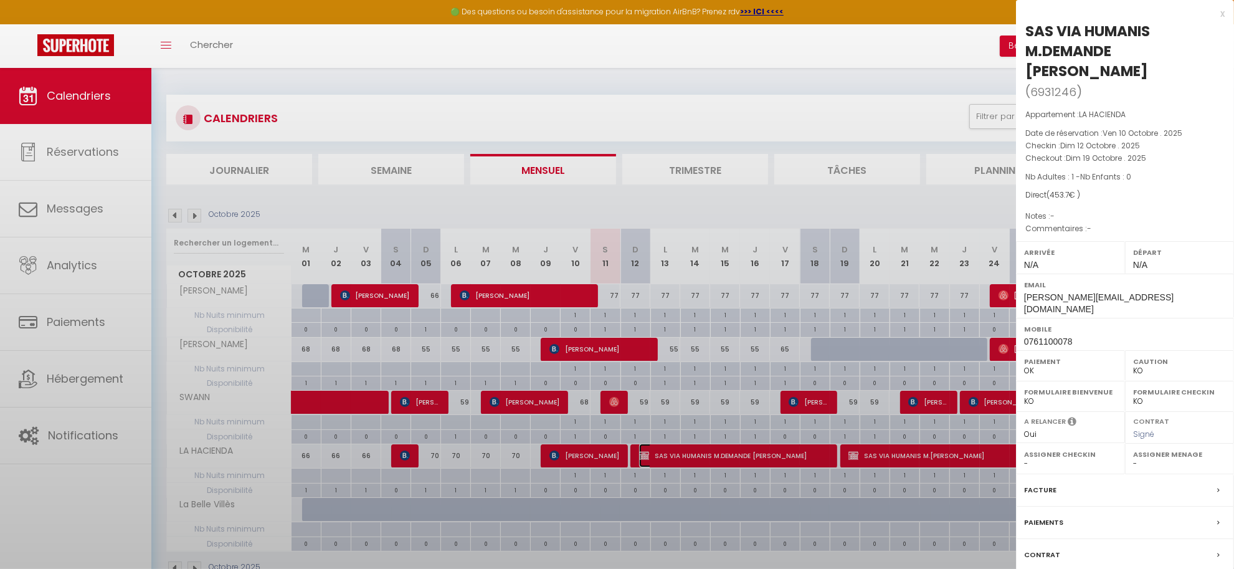
select select "27804"
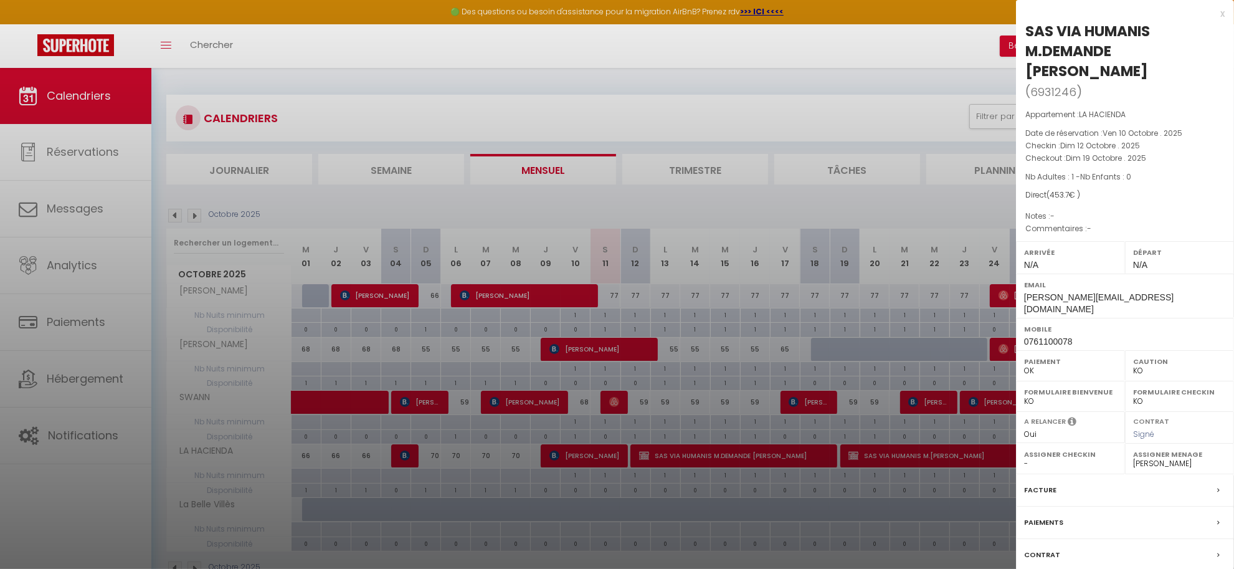
click at [764, 459] on div at bounding box center [617, 284] width 1234 height 569
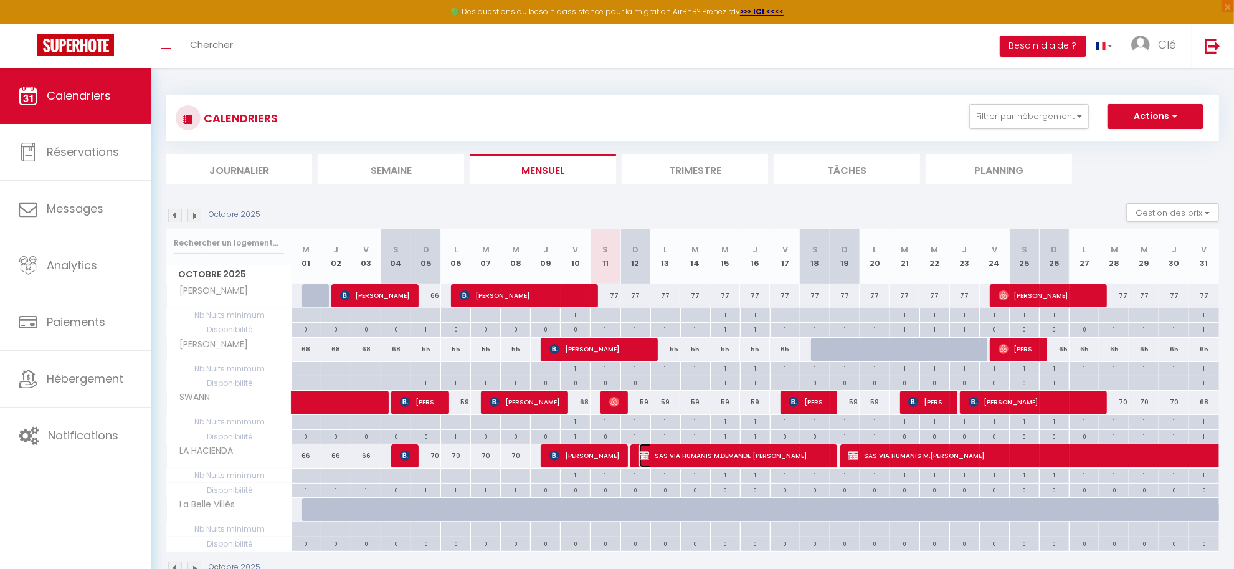
click at [764, 459] on span "SAS VIA HUMANIS M.DEMANDE [PERSON_NAME]" at bounding box center [733, 456] width 189 height 24
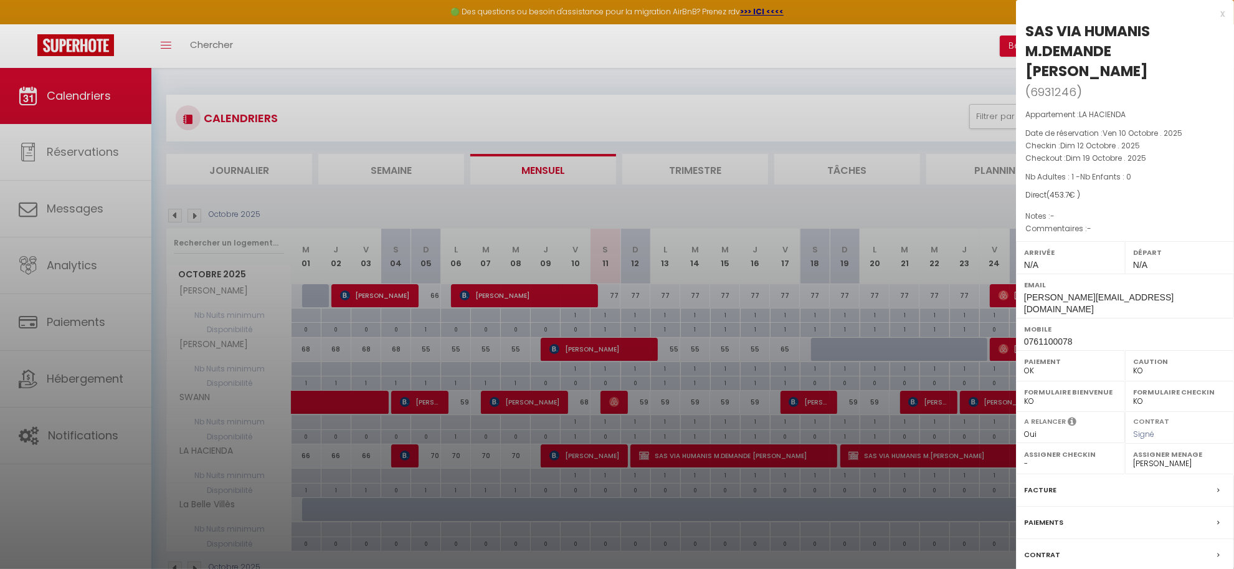
click at [1049, 548] on label "Contrat" at bounding box center [1042, 554] width 36 height 13
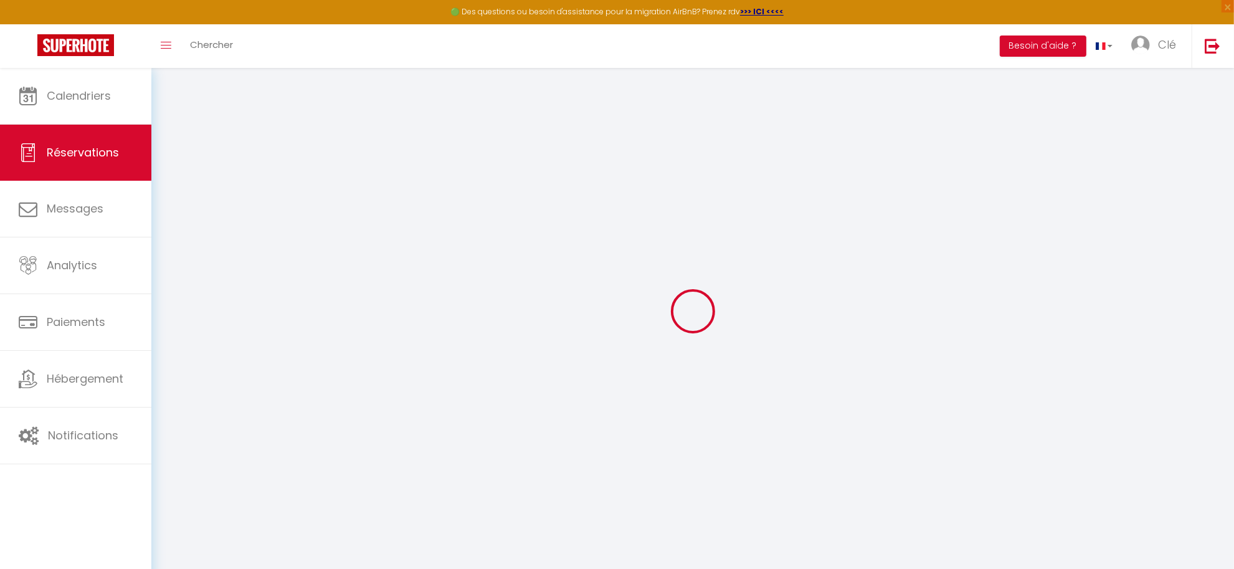
select select
checkbox input "false"
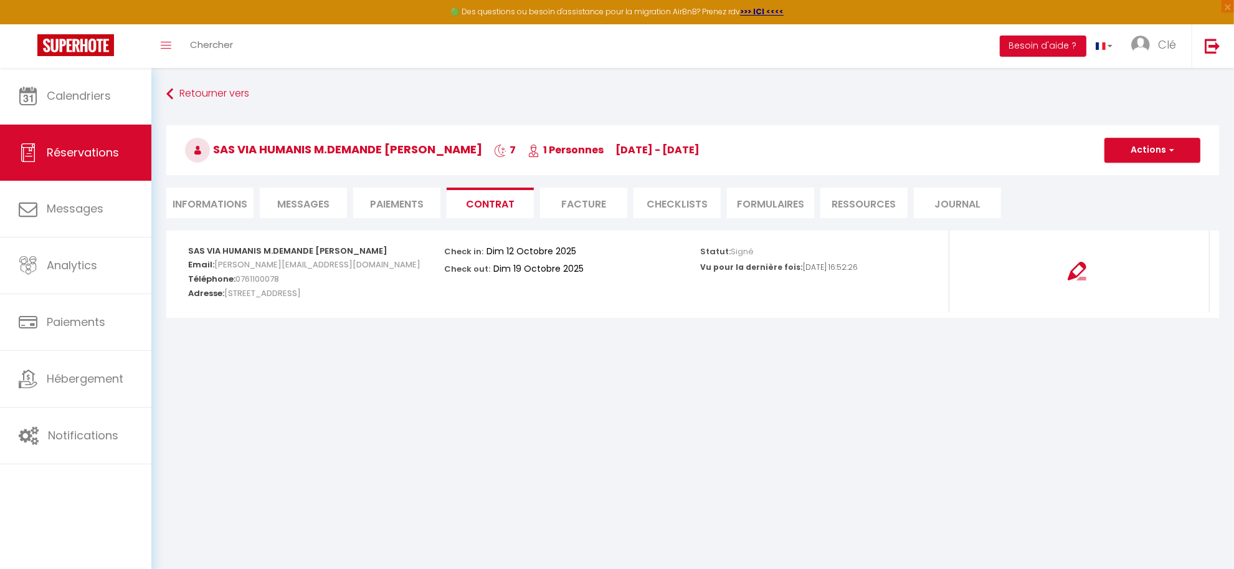
click at [419, 207] on li "Paiements" at bounding box center [396, 203] width 87 height 31
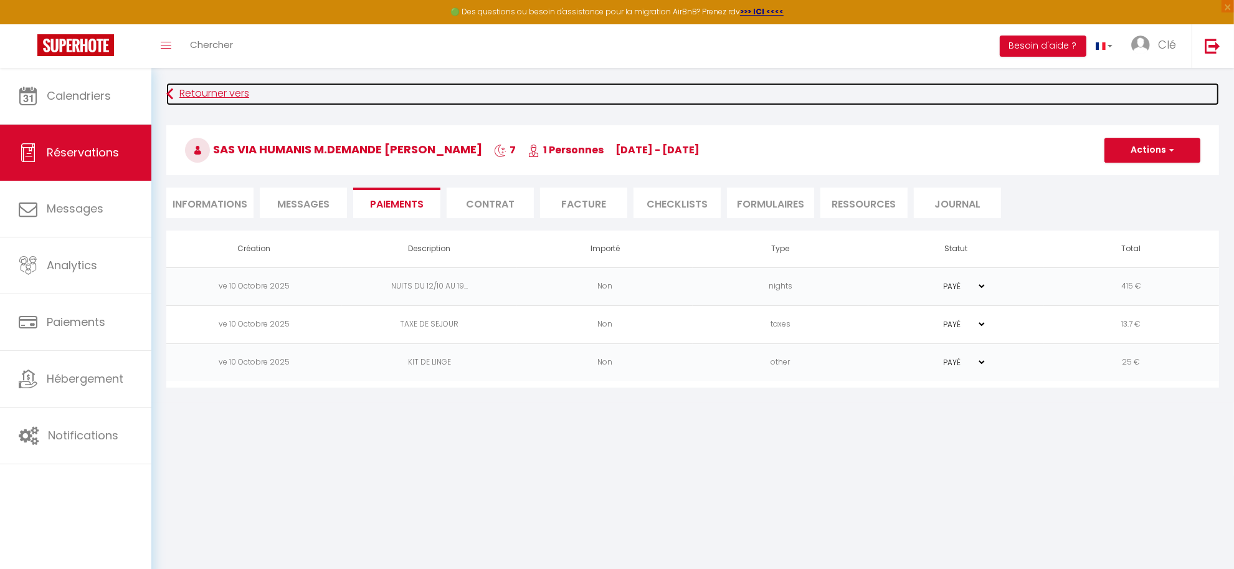
click at [214, 83] on link "Retourner vers" at bounding box center [692, 94] width 1053 height 22
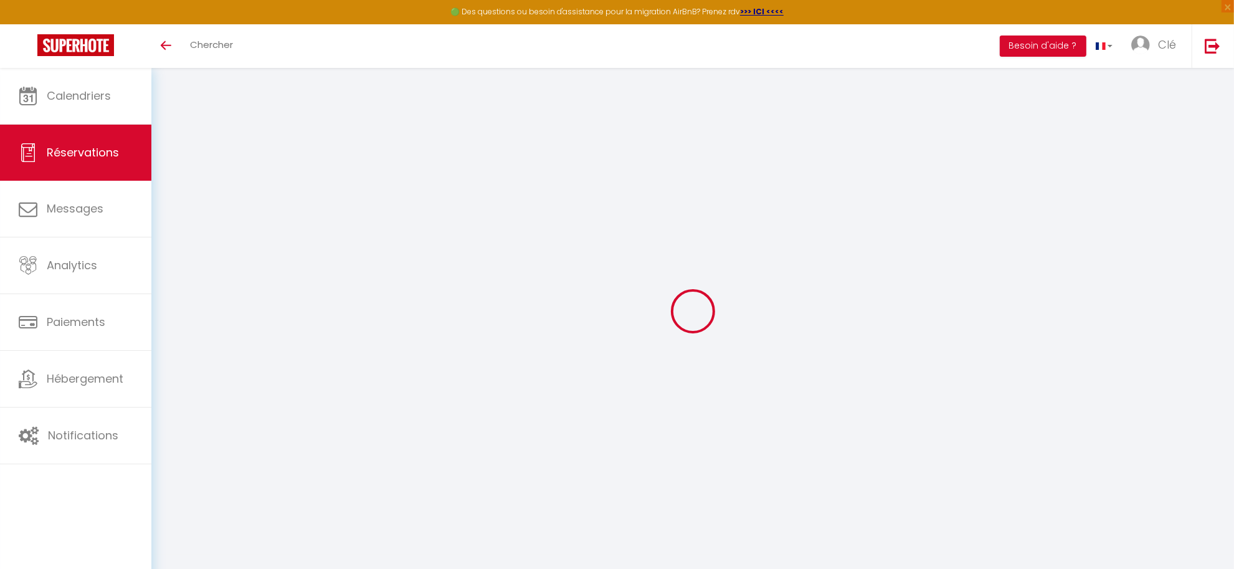
select select
checkbox input "false"
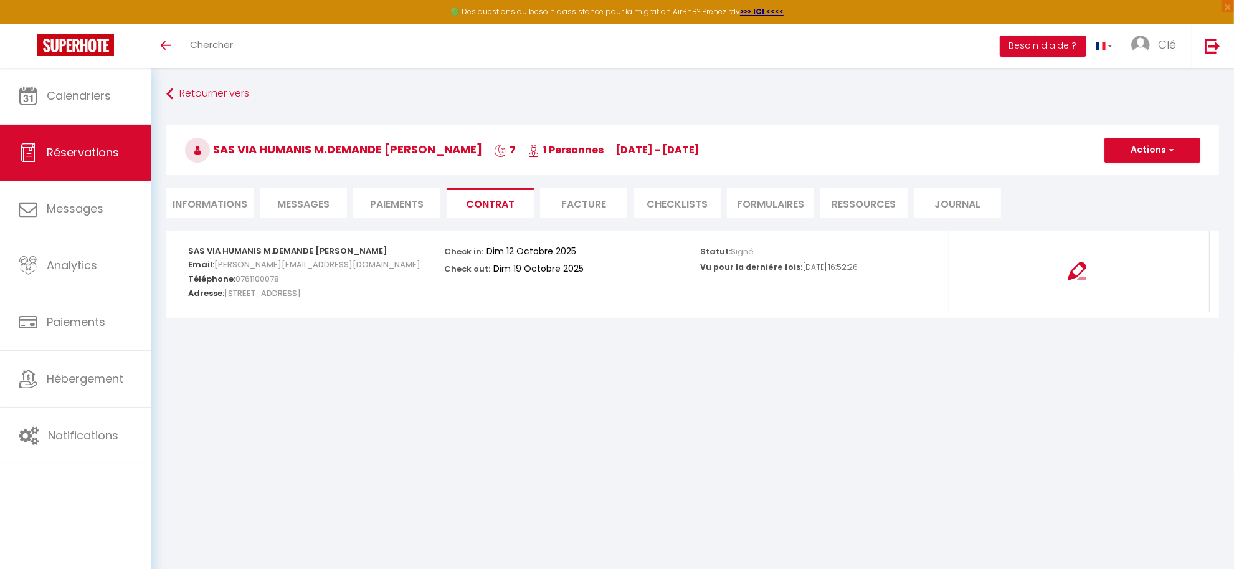
click at [88, 156] on span "Réservations" at bounding box center [83, 153] width 72 height 16
select select "not_cancelled"
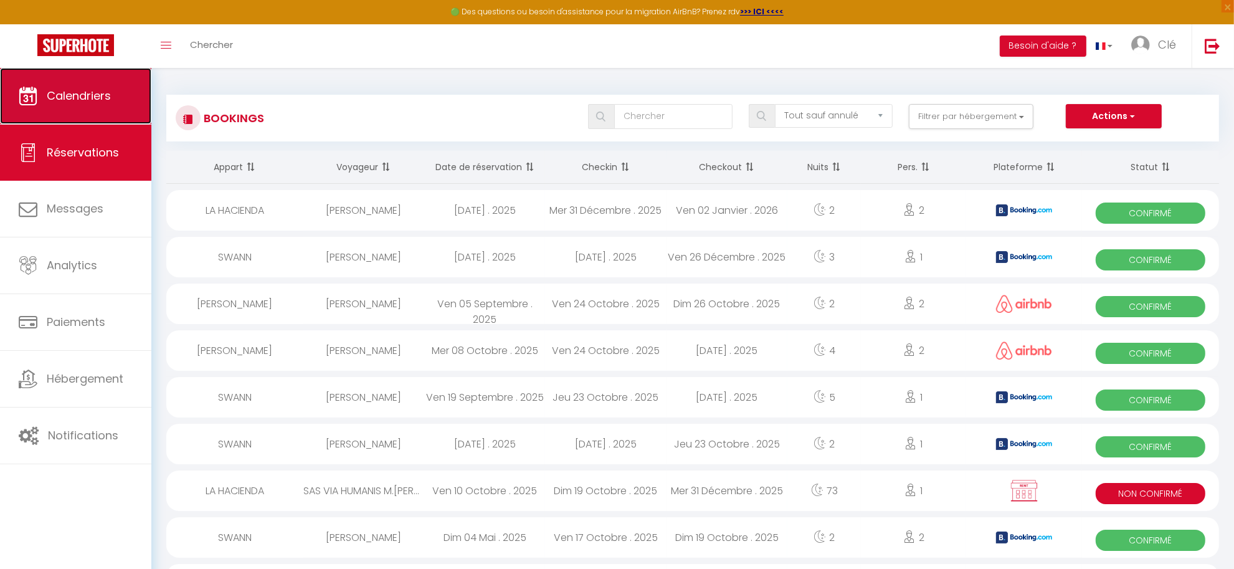
click at [101, 107] on link "Calendriers" at bounding box center [75, 96] width 151 height 56
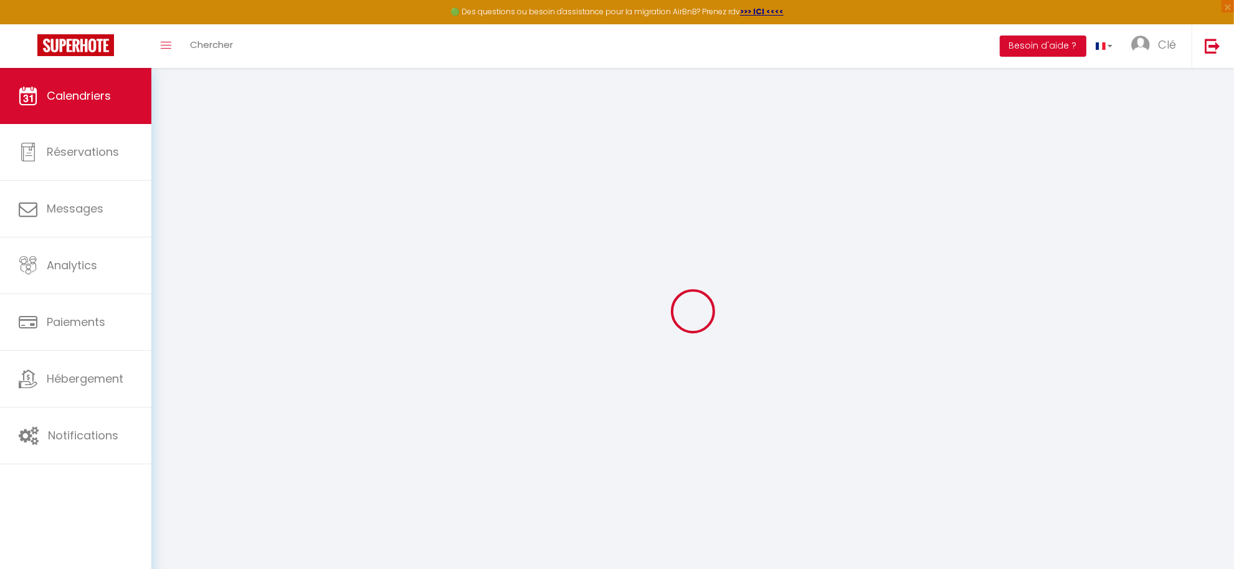
select select
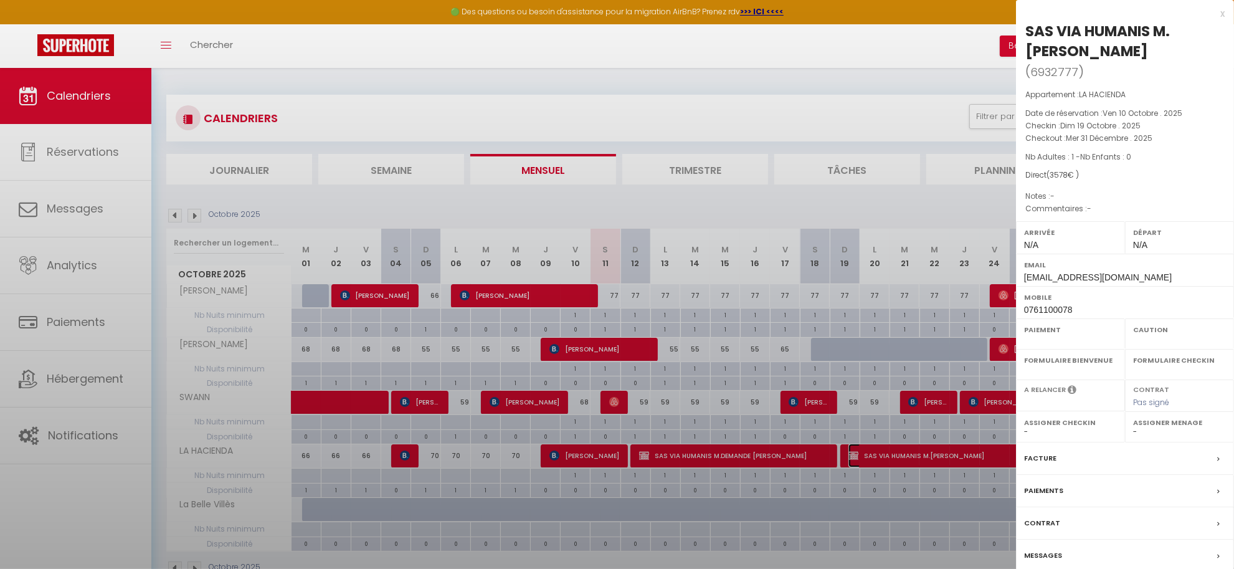
select select "KO"
select select "0"
select select "1"
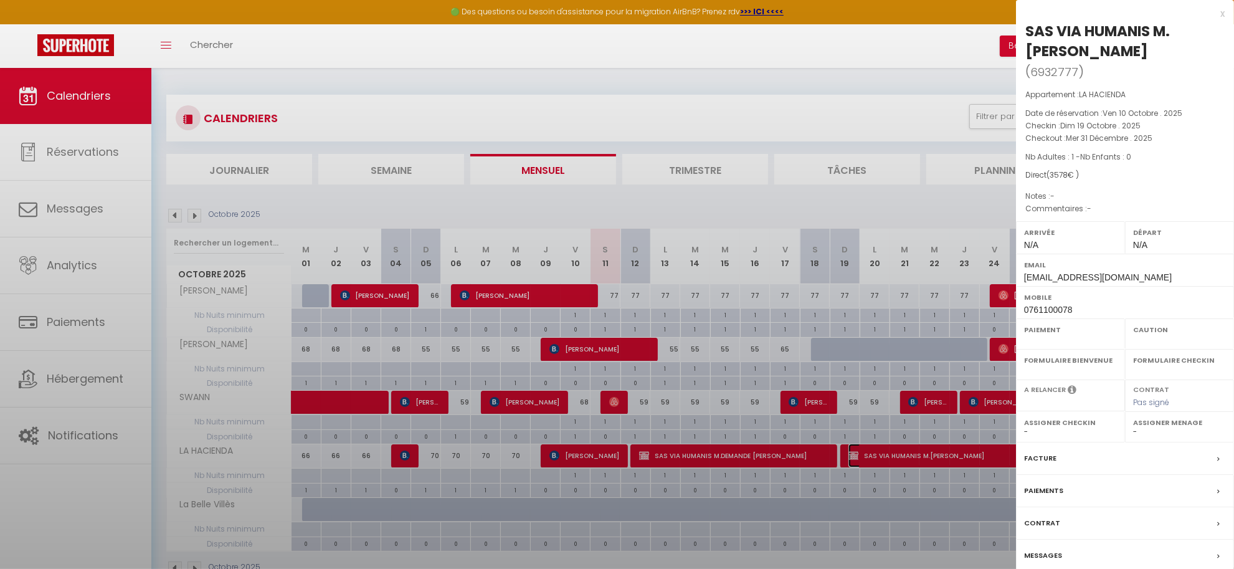
select select
select select "27804"
